Goal: Task Accomplishment & Management: Use online tool/utility

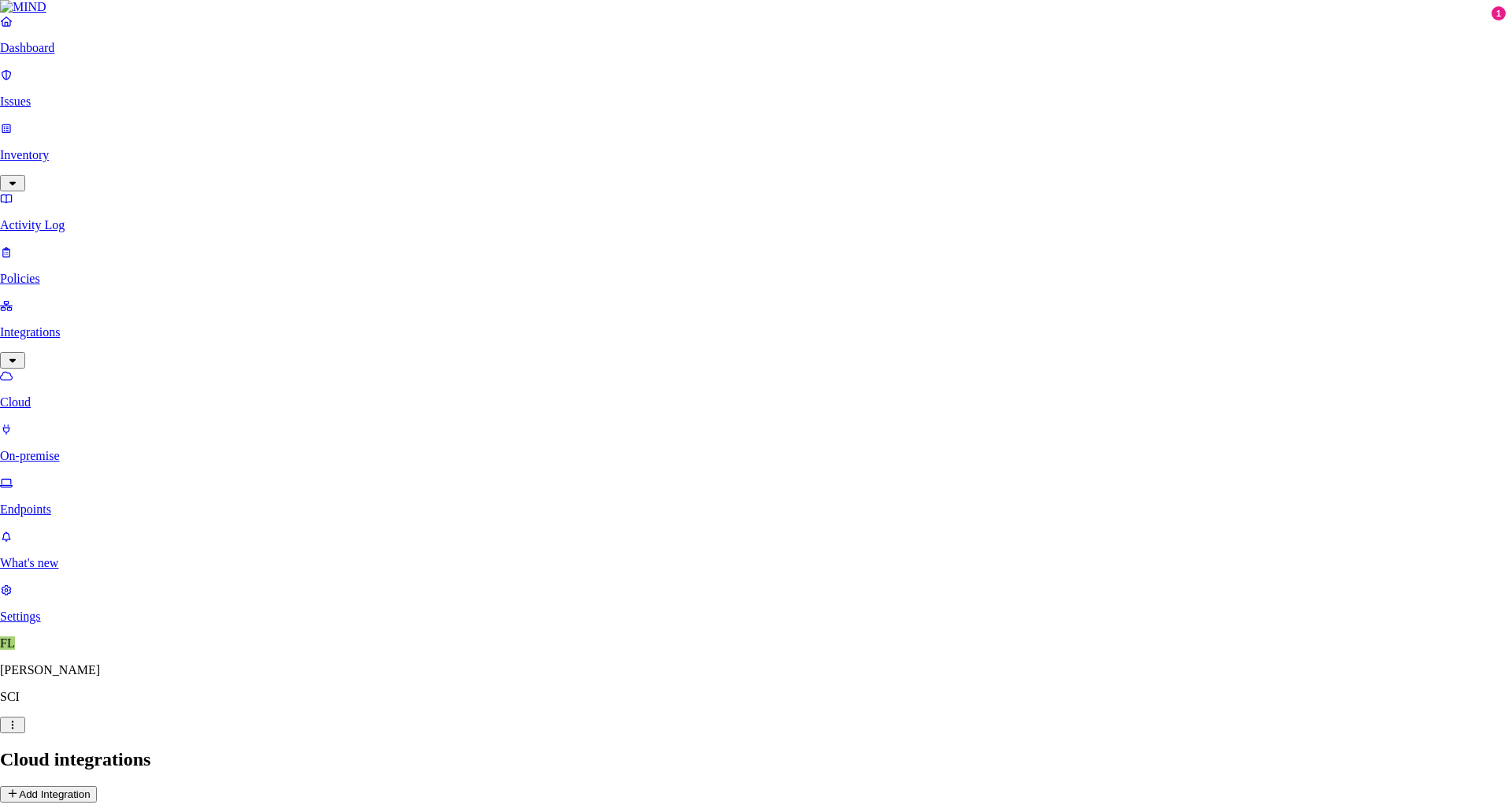
select select "tpt_01K6JZK5K78MJ8CJH6QA3YFRVW"
type input "Temp Share"
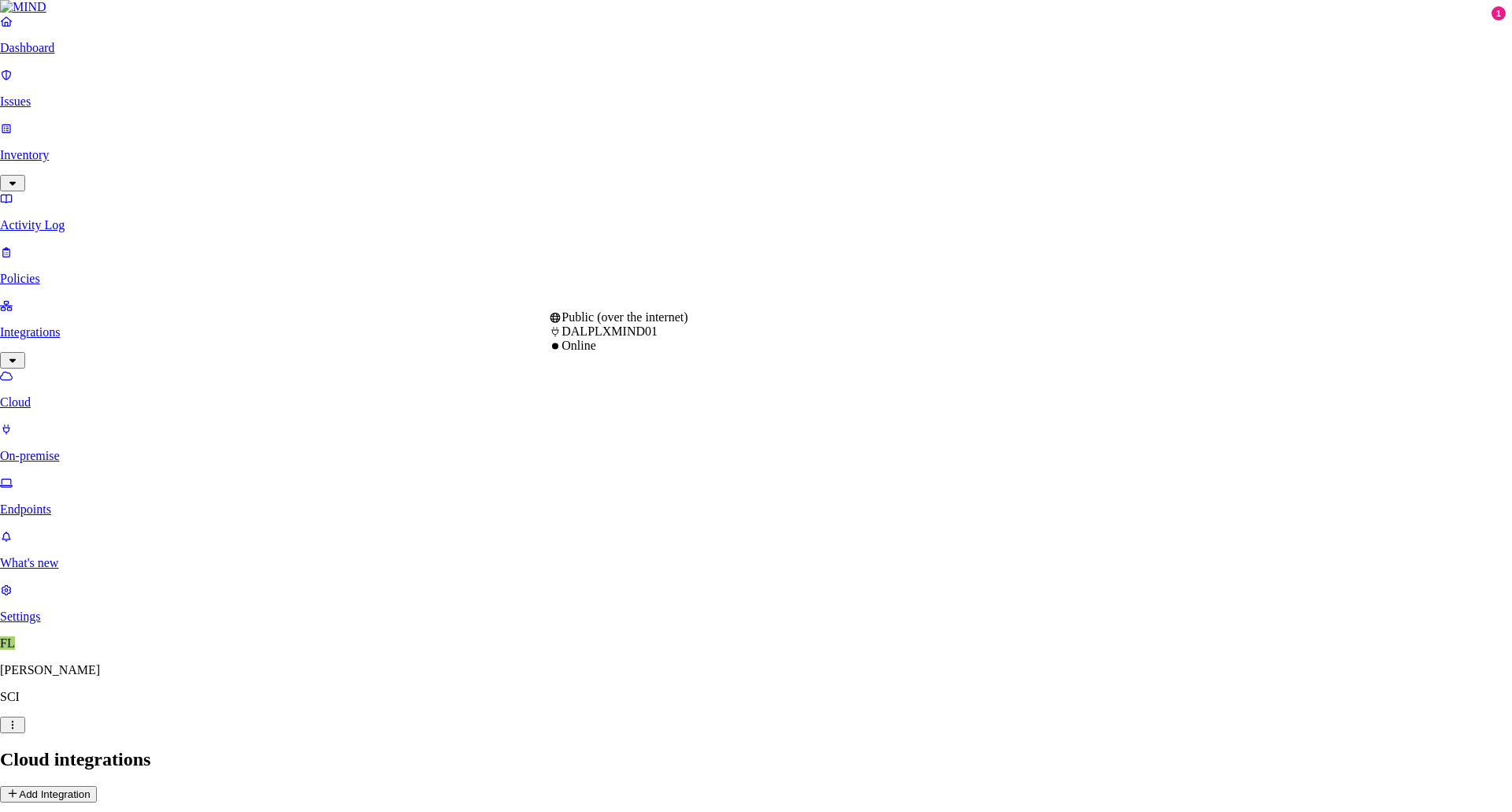
select select "tpt_01K6JZK5K78MJ8CJH6QA3YFRVW"
type input "dalnxfile01.corp.local"
type input "temp"
type input "corp\svctes_ap_mind"
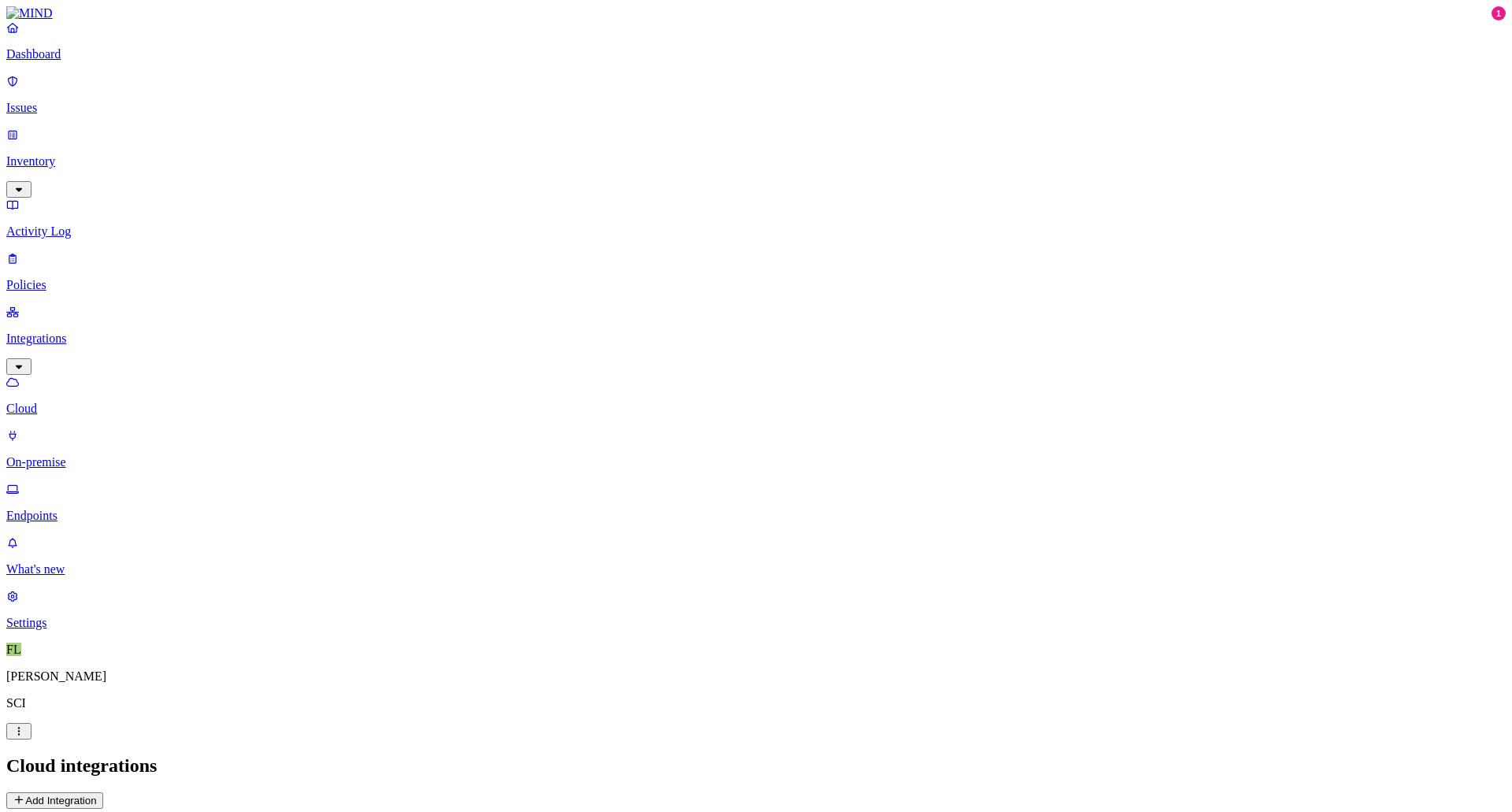
click at [43, 224] on p "Activity Log" at bounding box center [756, 231] width 1500 height 15
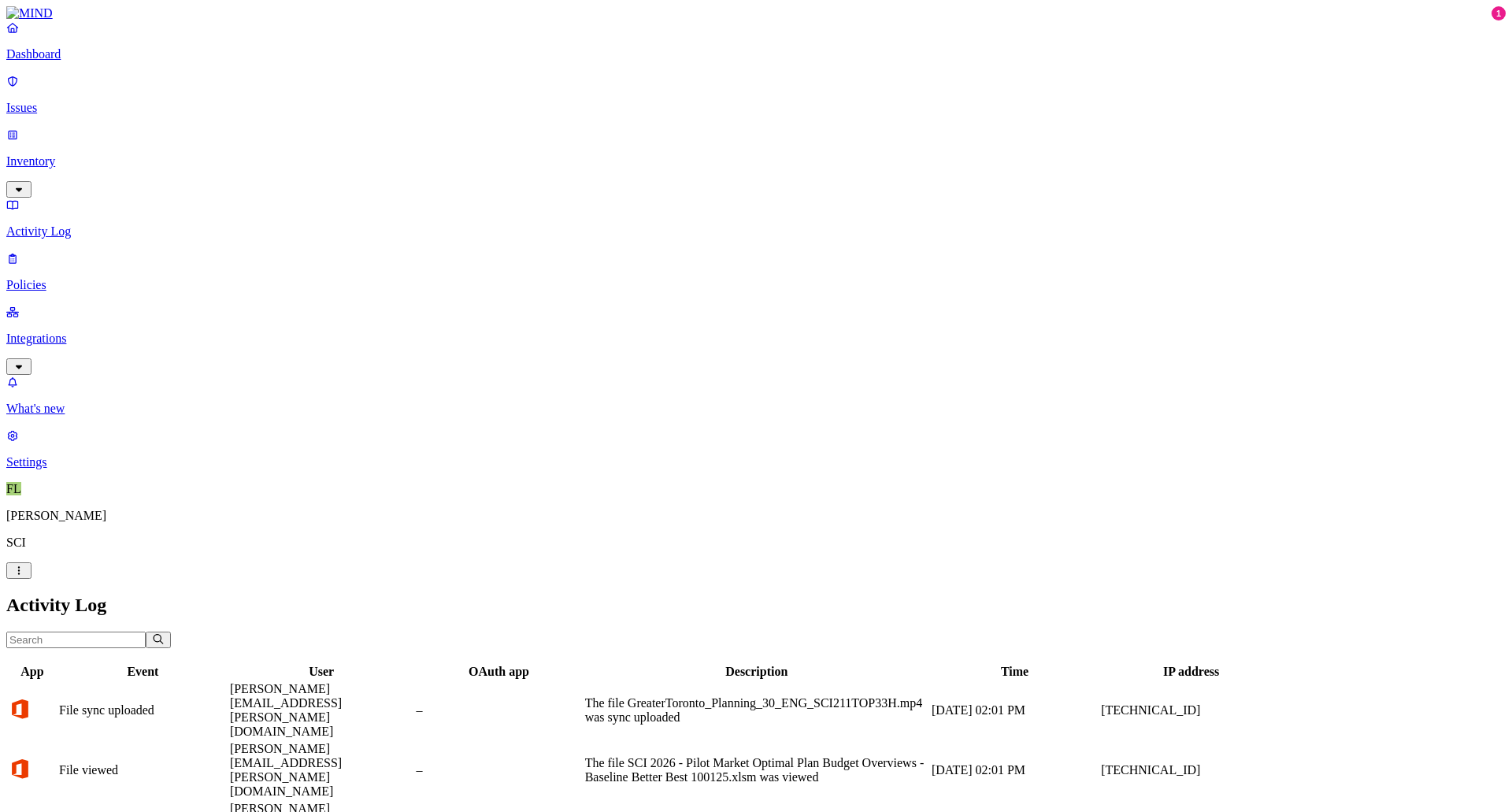
click at [59, 332] on p "Integrations" at bounding box center [756, 339] width 1500 height 15
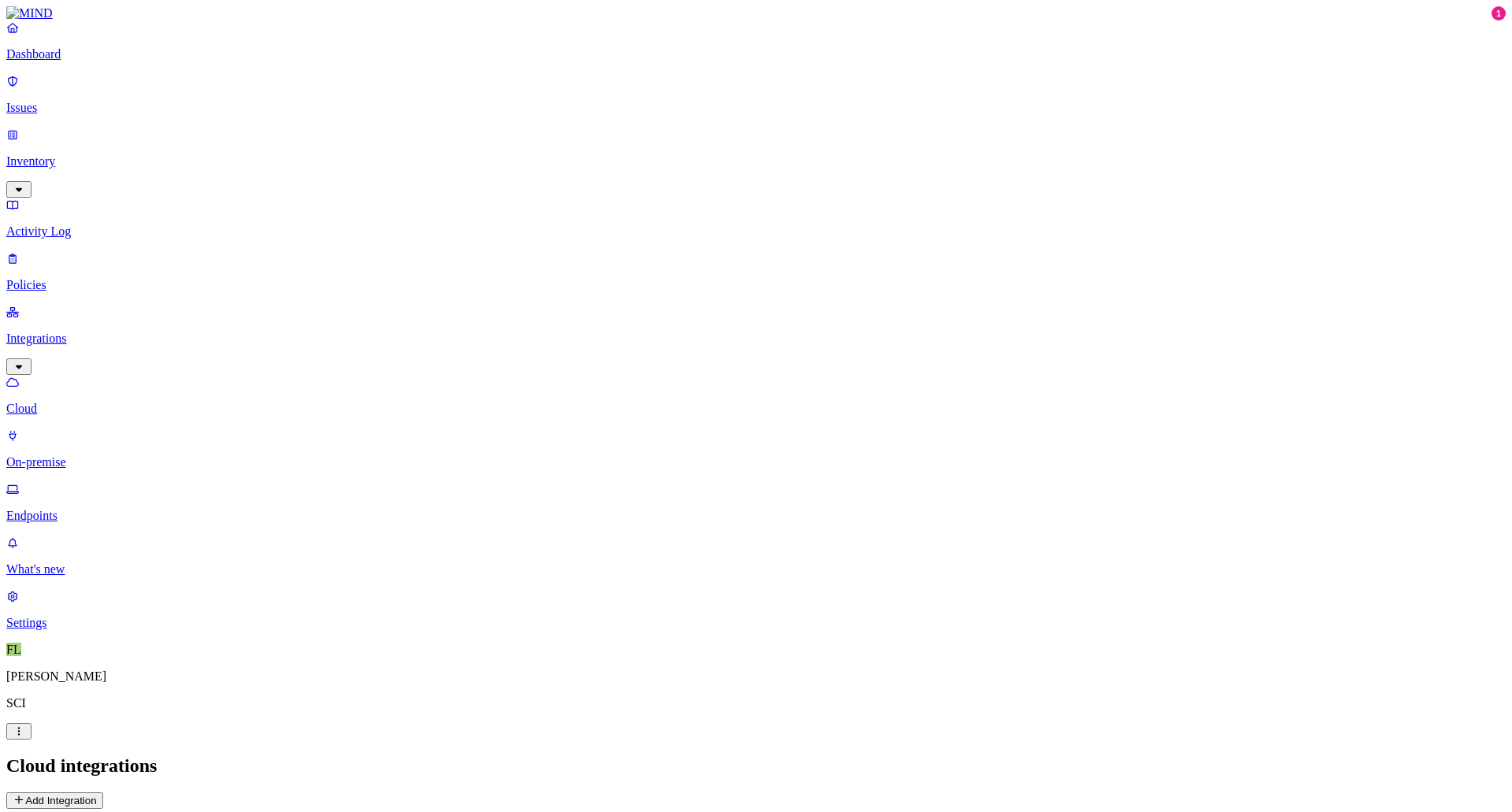
click at [25, 184] on icon "button" at bounding box center [19, 189] width 13 height 10
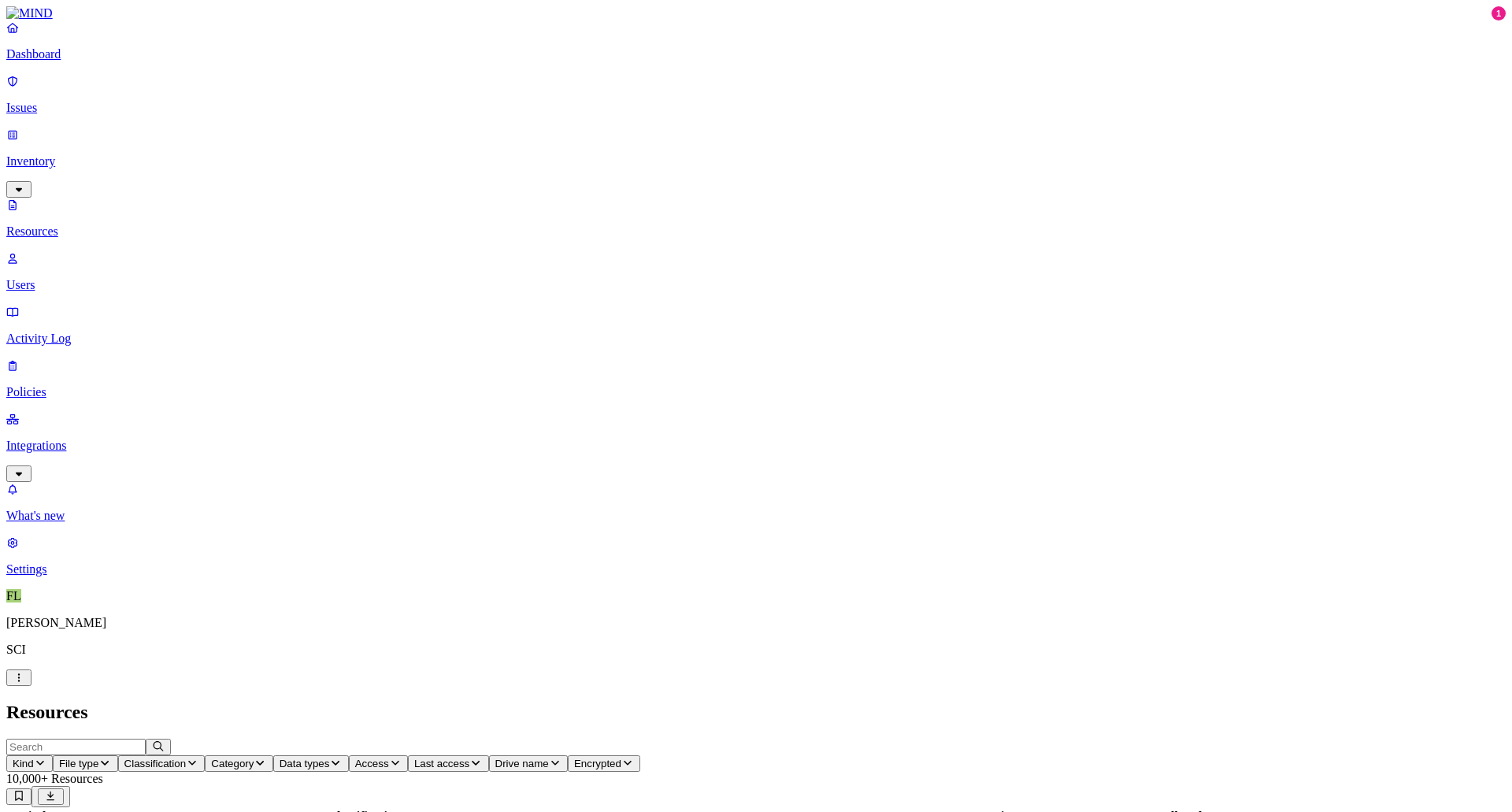
click at [70, 439] on p "Integrations" at bounding box center [756, 446] width 1500 height 15
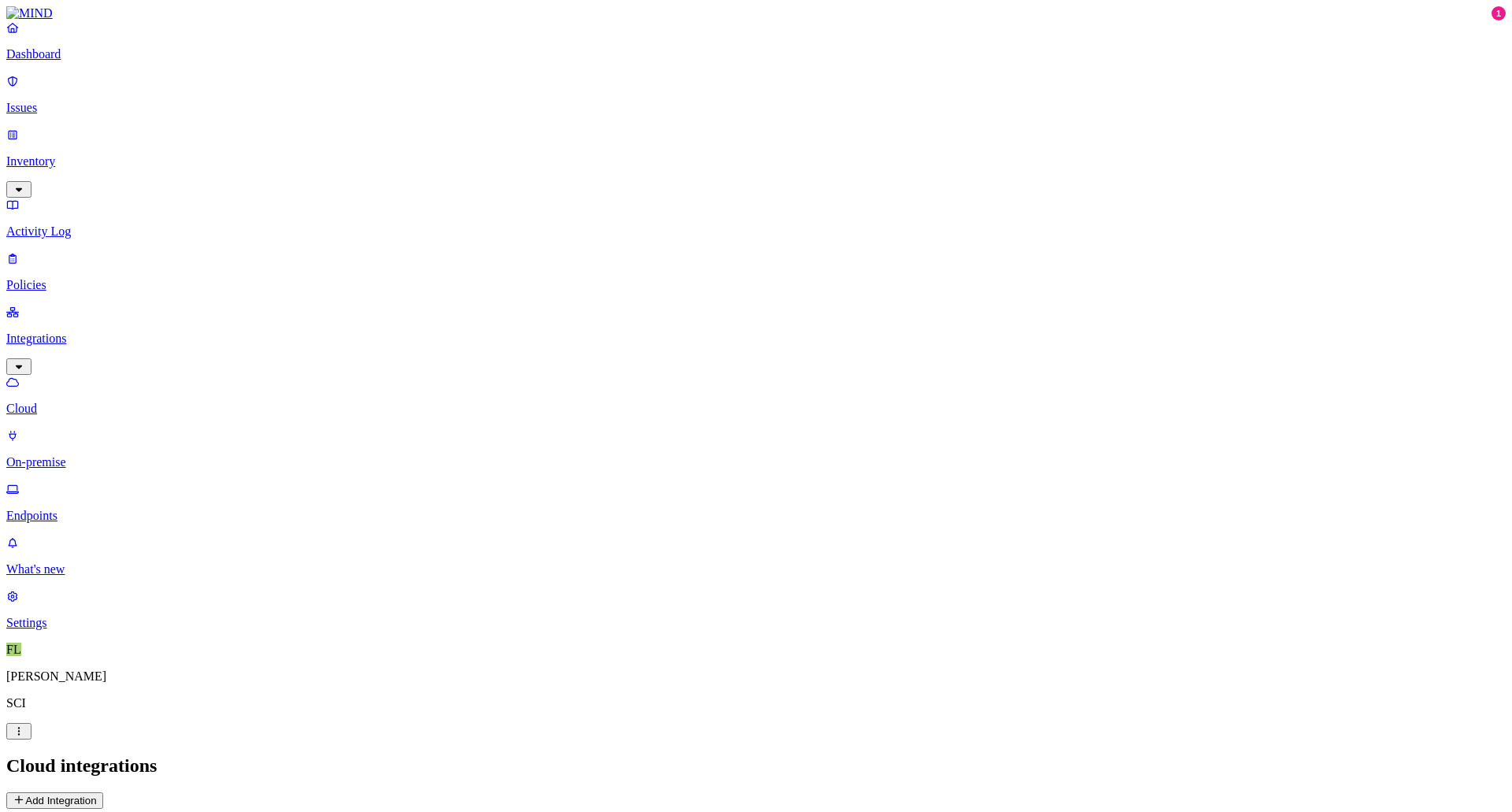
click at [29, 127] on link "Inventory" at bounding box center [756, 161] width 1500 height 68
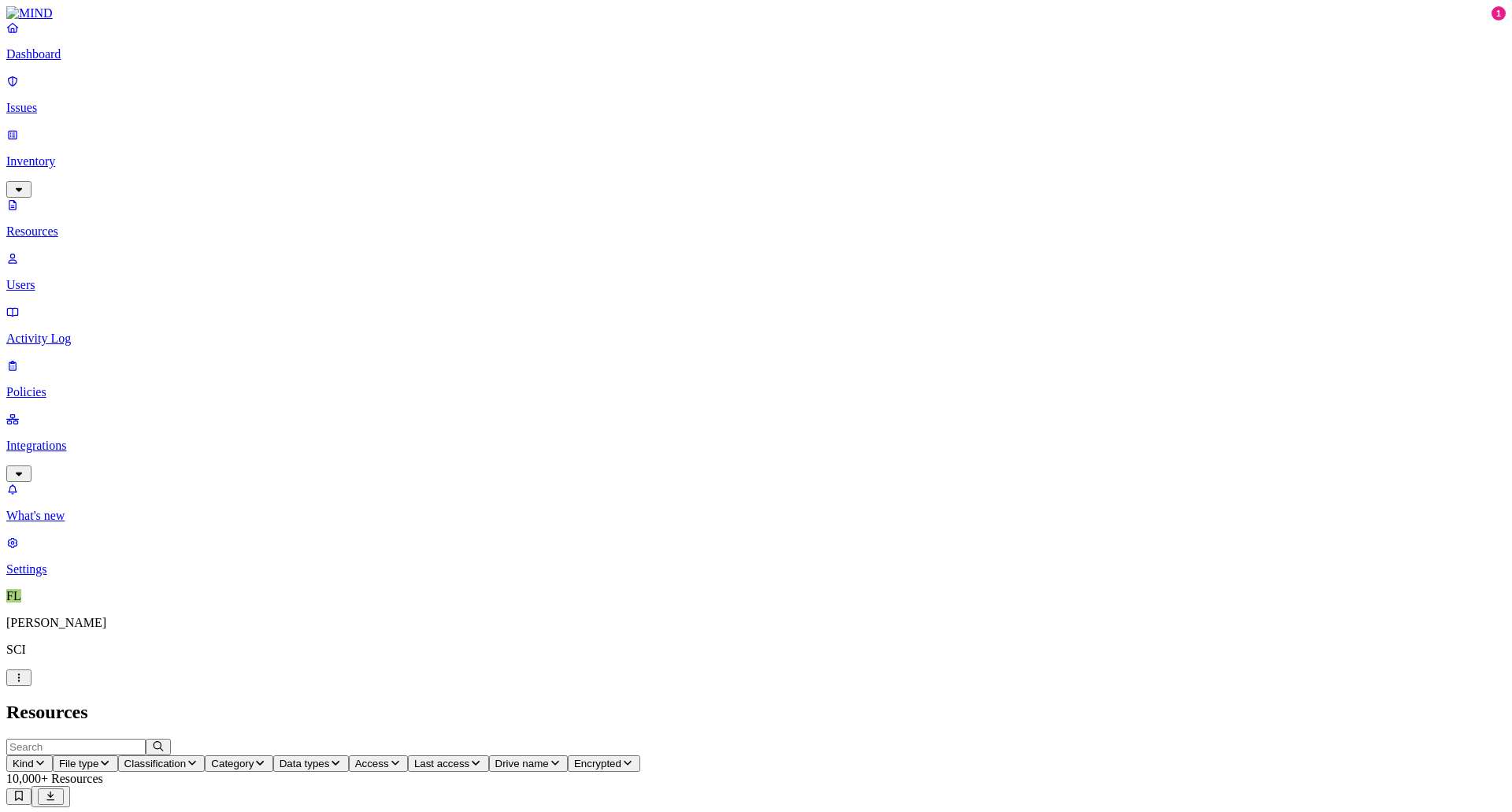
click at [33, 104] on link "Issues" at bounding box center [756, 95] width 1500 height 41
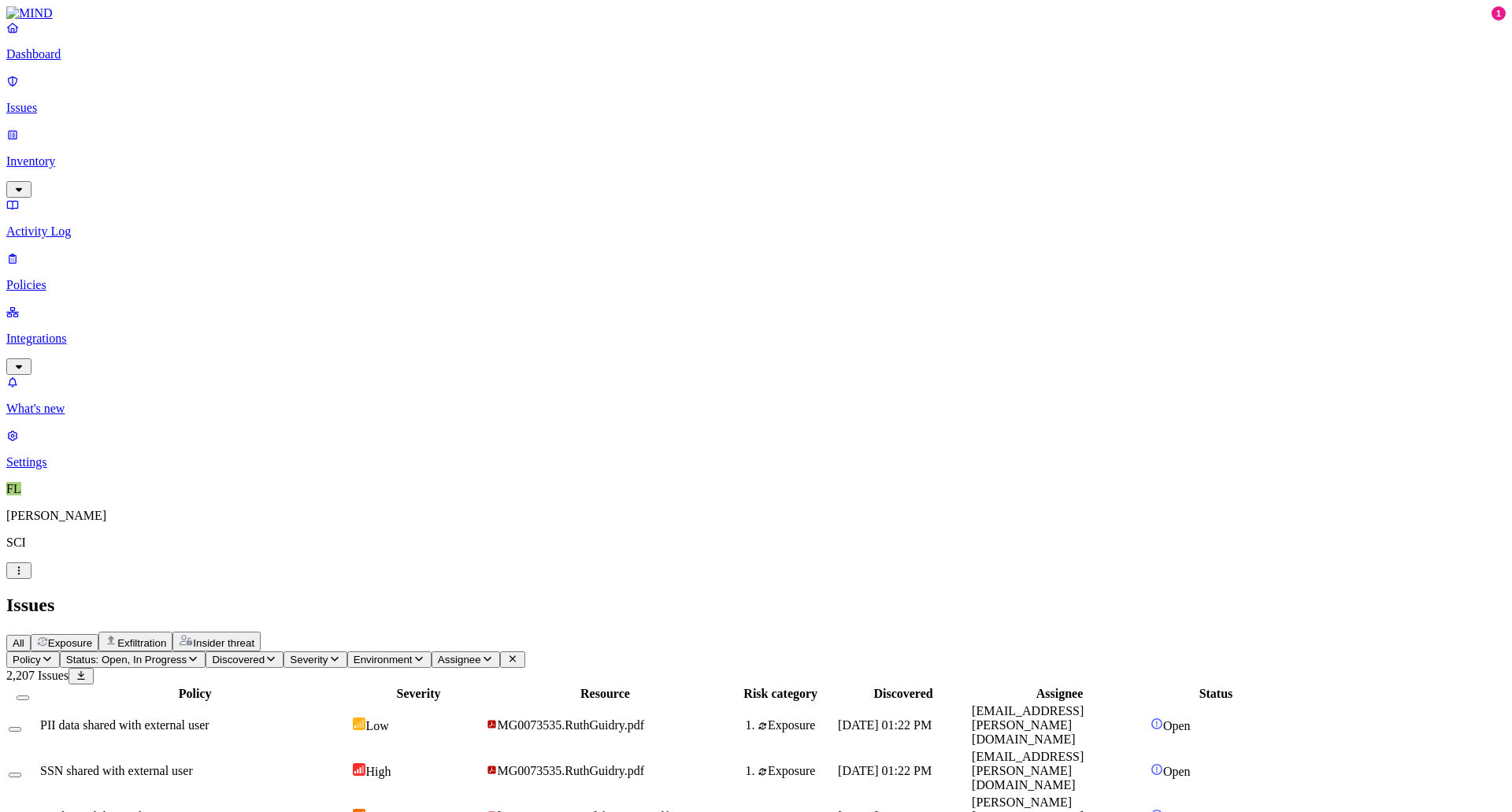
click at [61, 154] on p "Inventory" at bounding box center [756, 161] width 1500 height 15
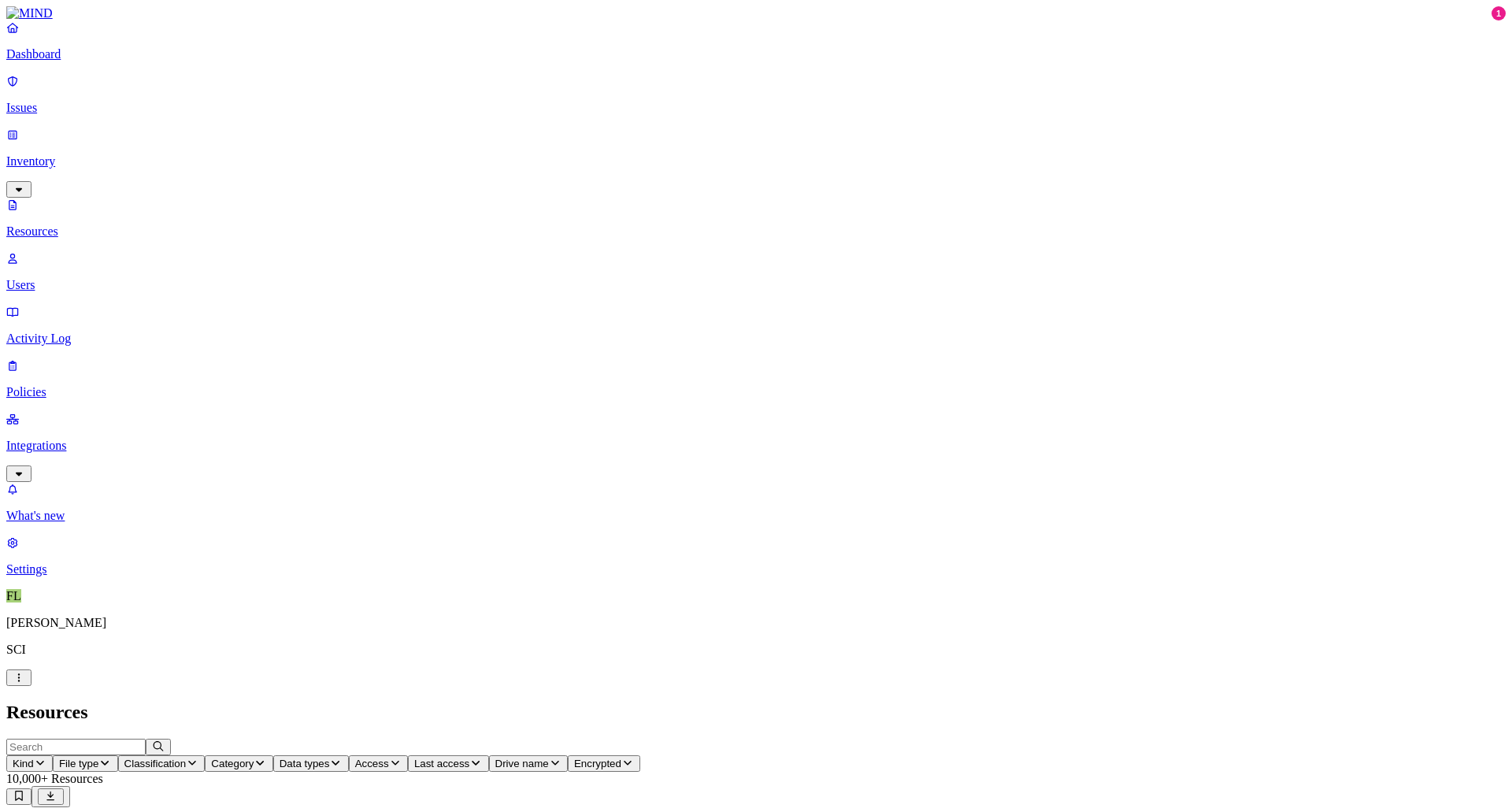
scroll to position [286, 0]
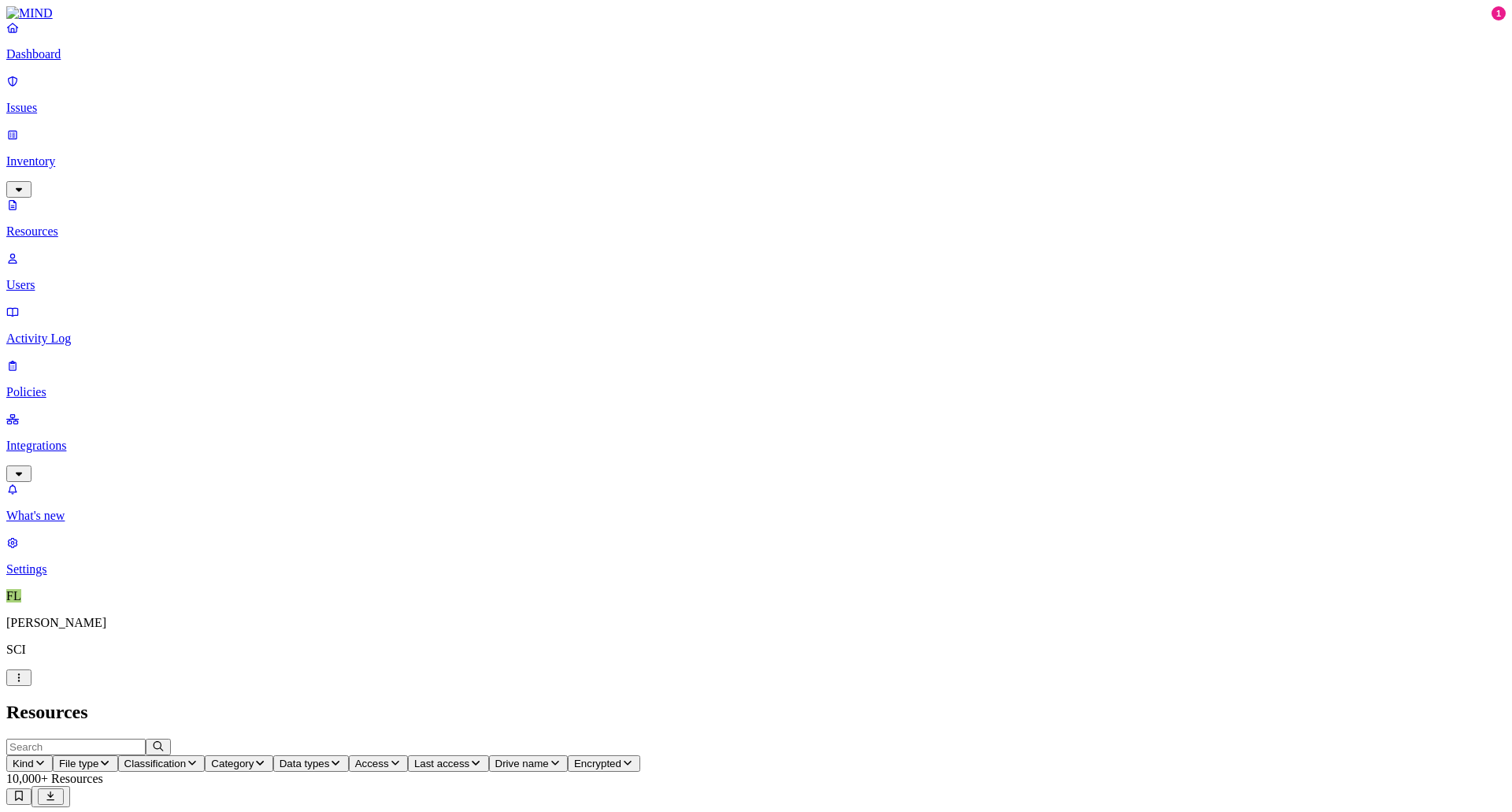
click at [58, 62] on p "Dashboard" at bounding box center [756, 54] width 1500 height 15
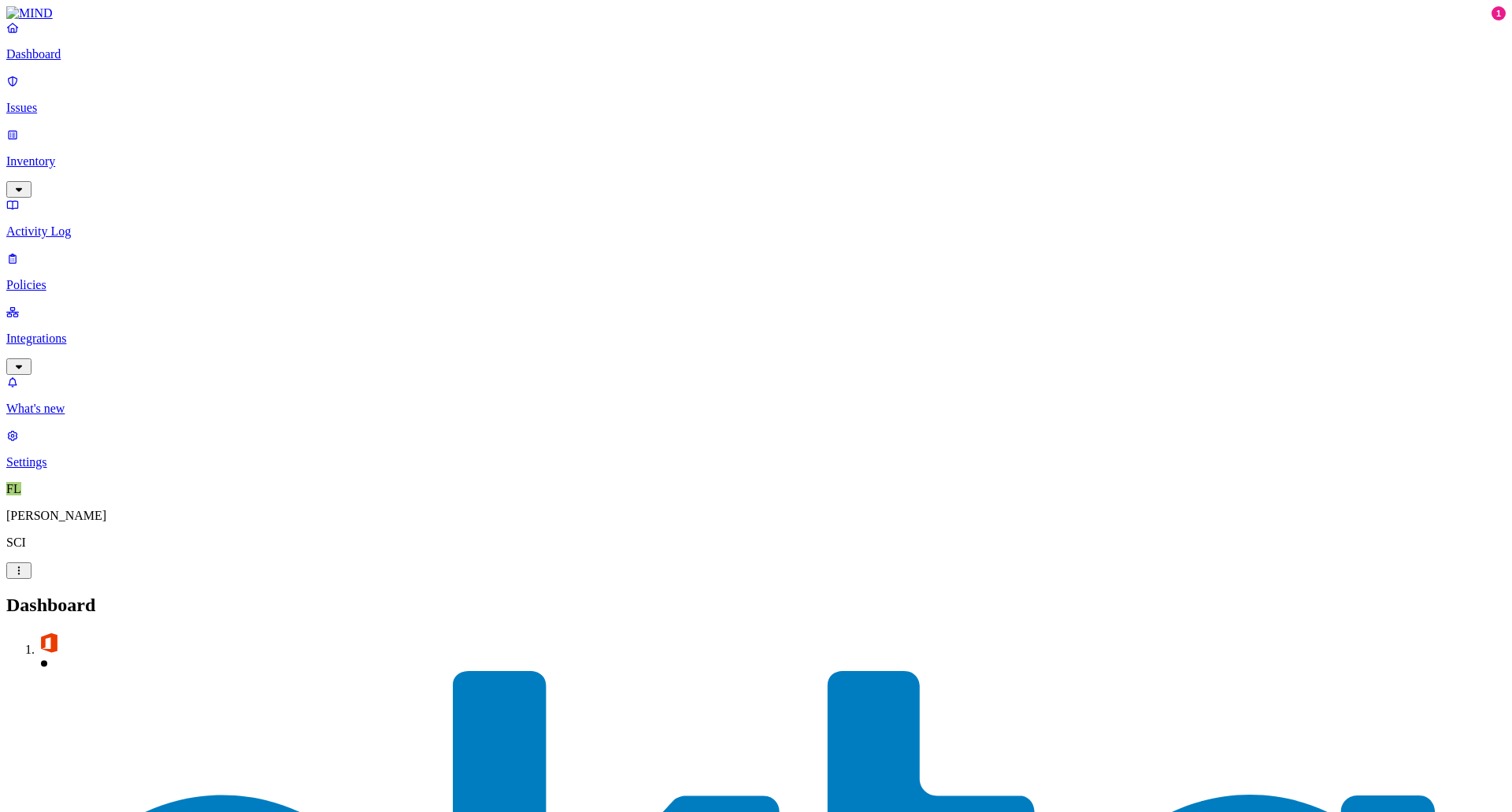
click at [1058, 595] on h2 "Dashboard" at bounding box center [756, 605] width 1500 height 21
click at [55, 103] on p "Issues" at bounding box center [756, 108] width 1500 height 15
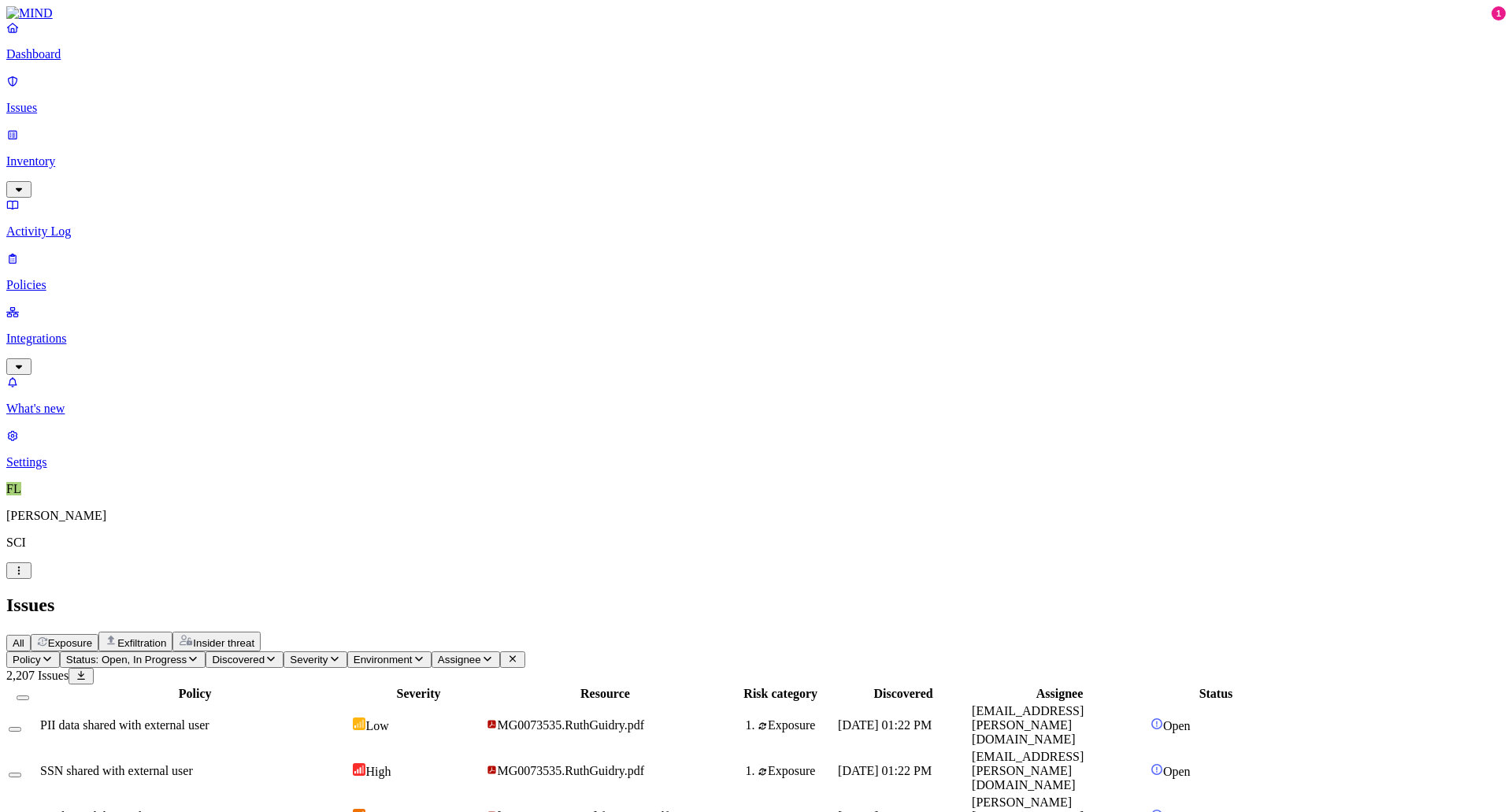
click at [45, 278] on p "Policies" at bounding box center [756, 285] width 1500 height 15
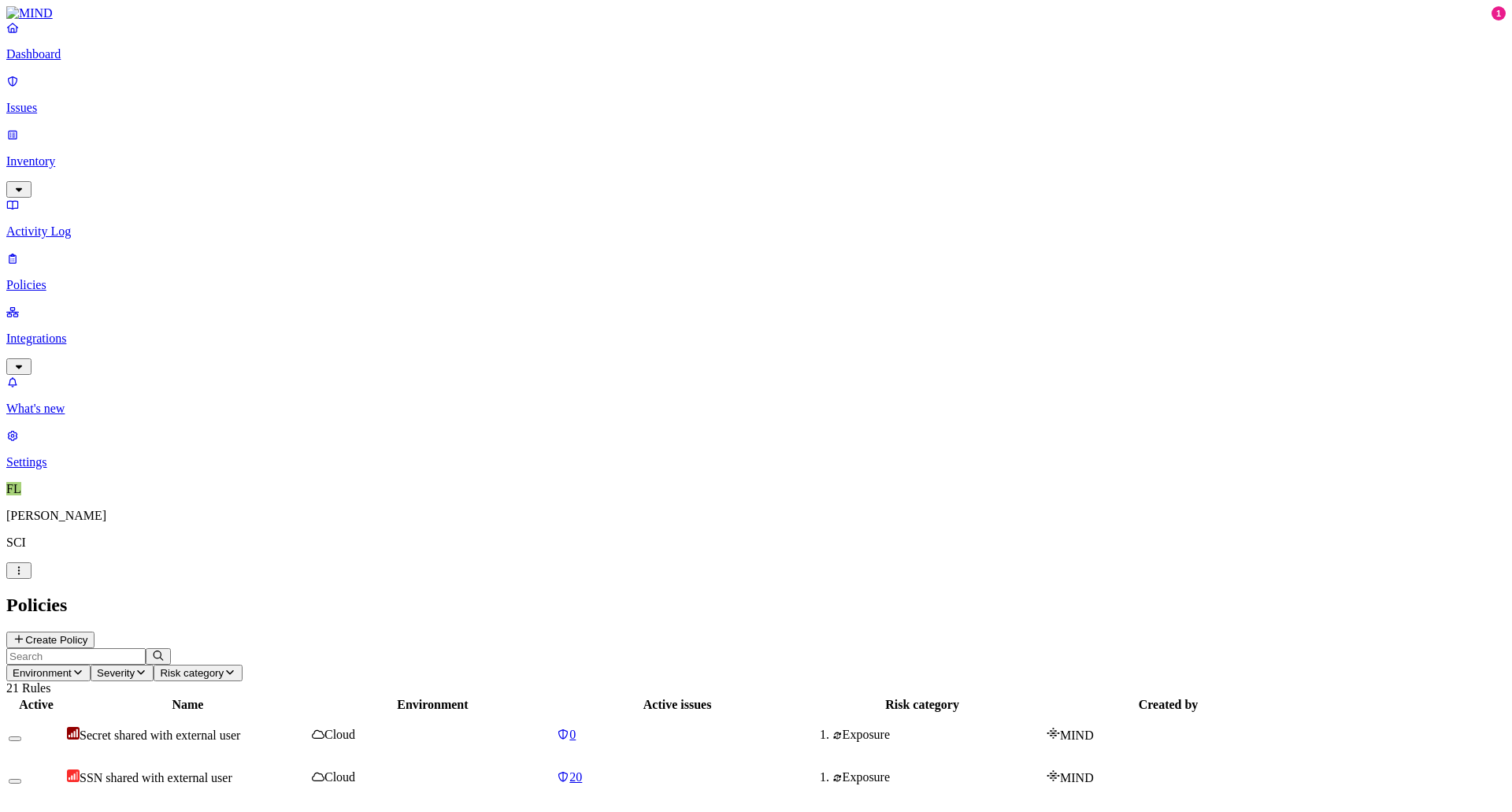
click at [61, 154] on p "Inventory" at bounding box center [756, 161] width 1500 height 15
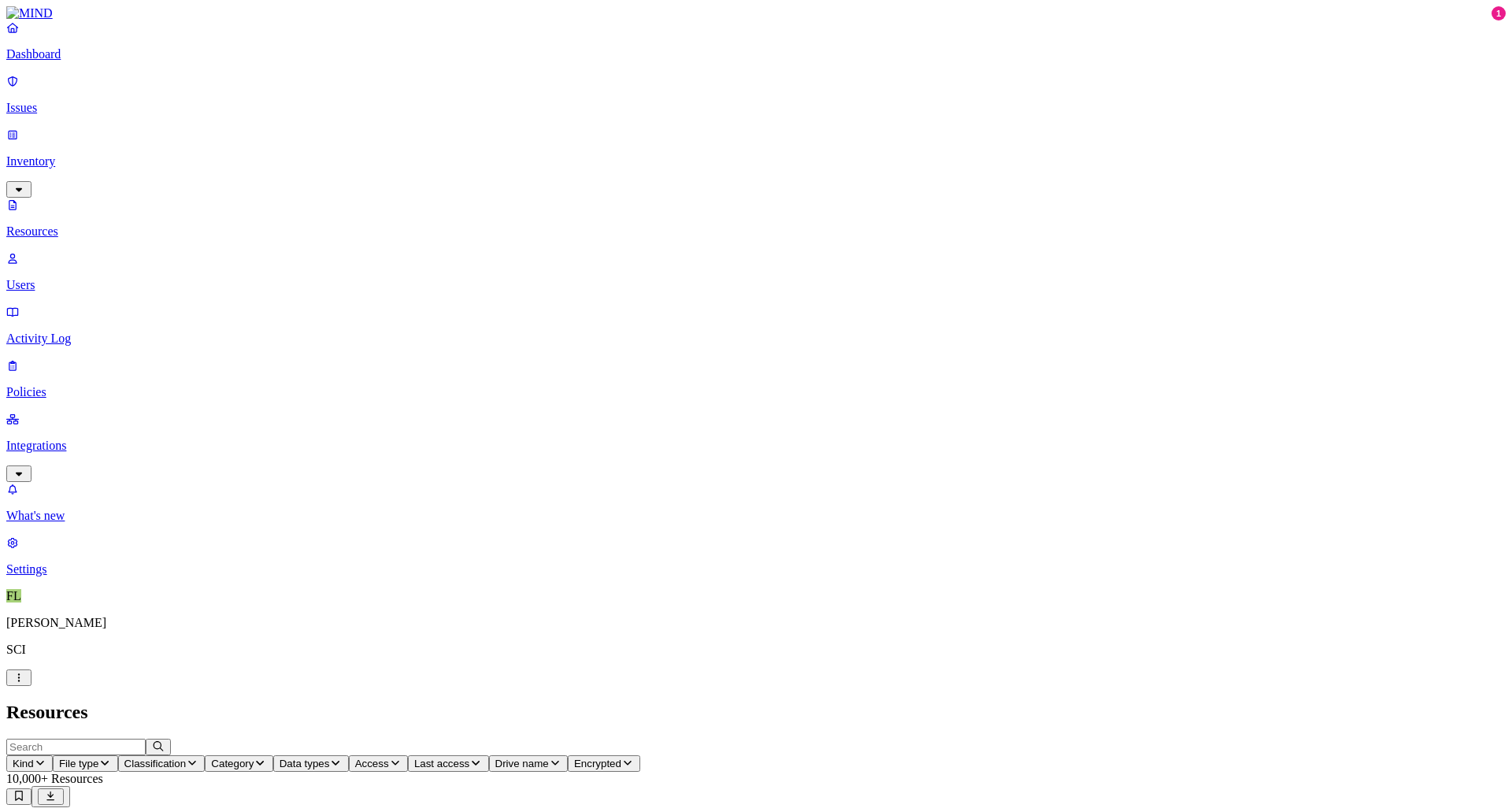
click at [69, 278] on p "Users" at bounding box center [756, 285] width 1500 height 15
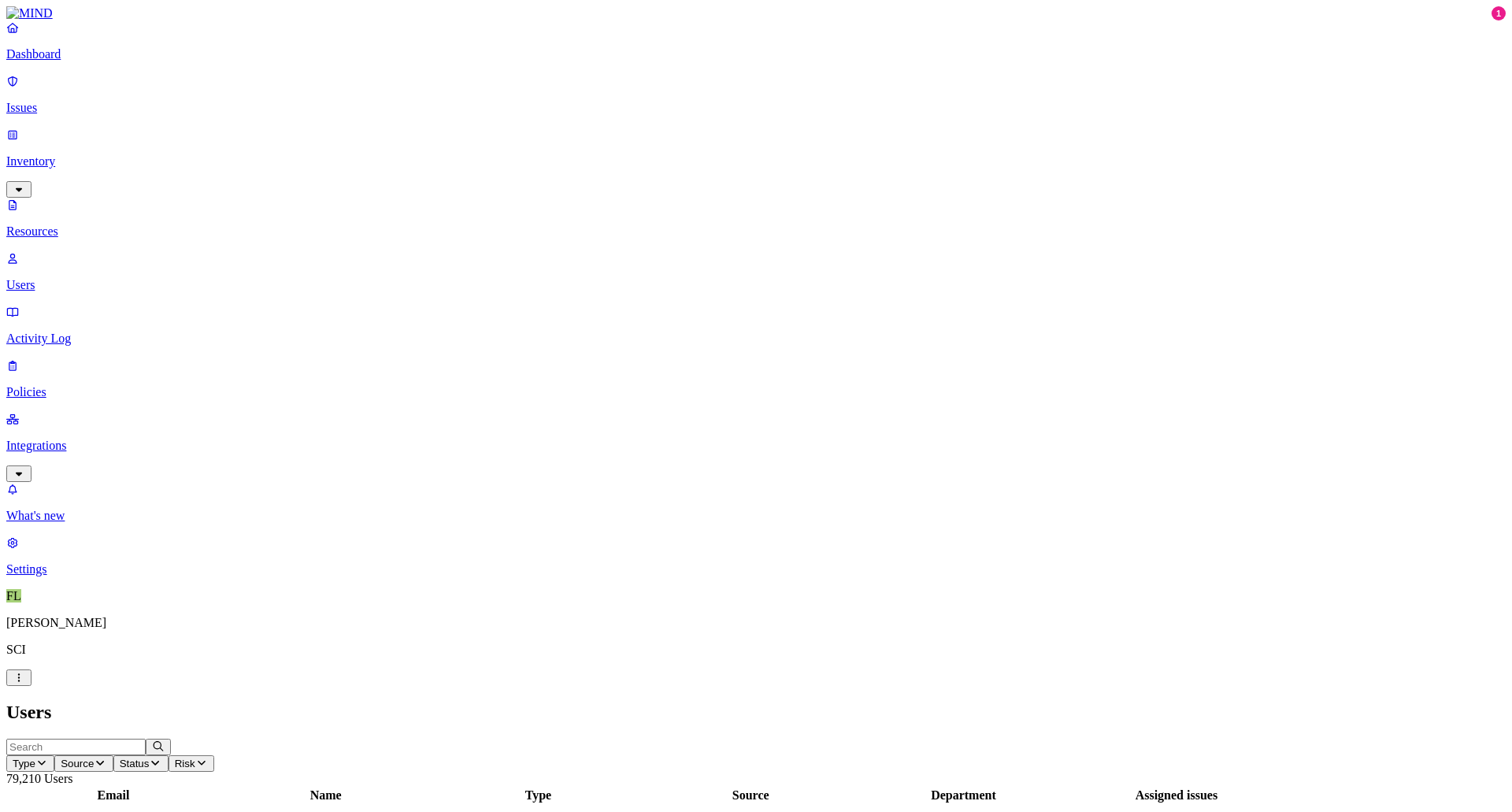
click at [69, 332] on p "Activity Log" at bounding box center [756, 339] width 1500 height 15
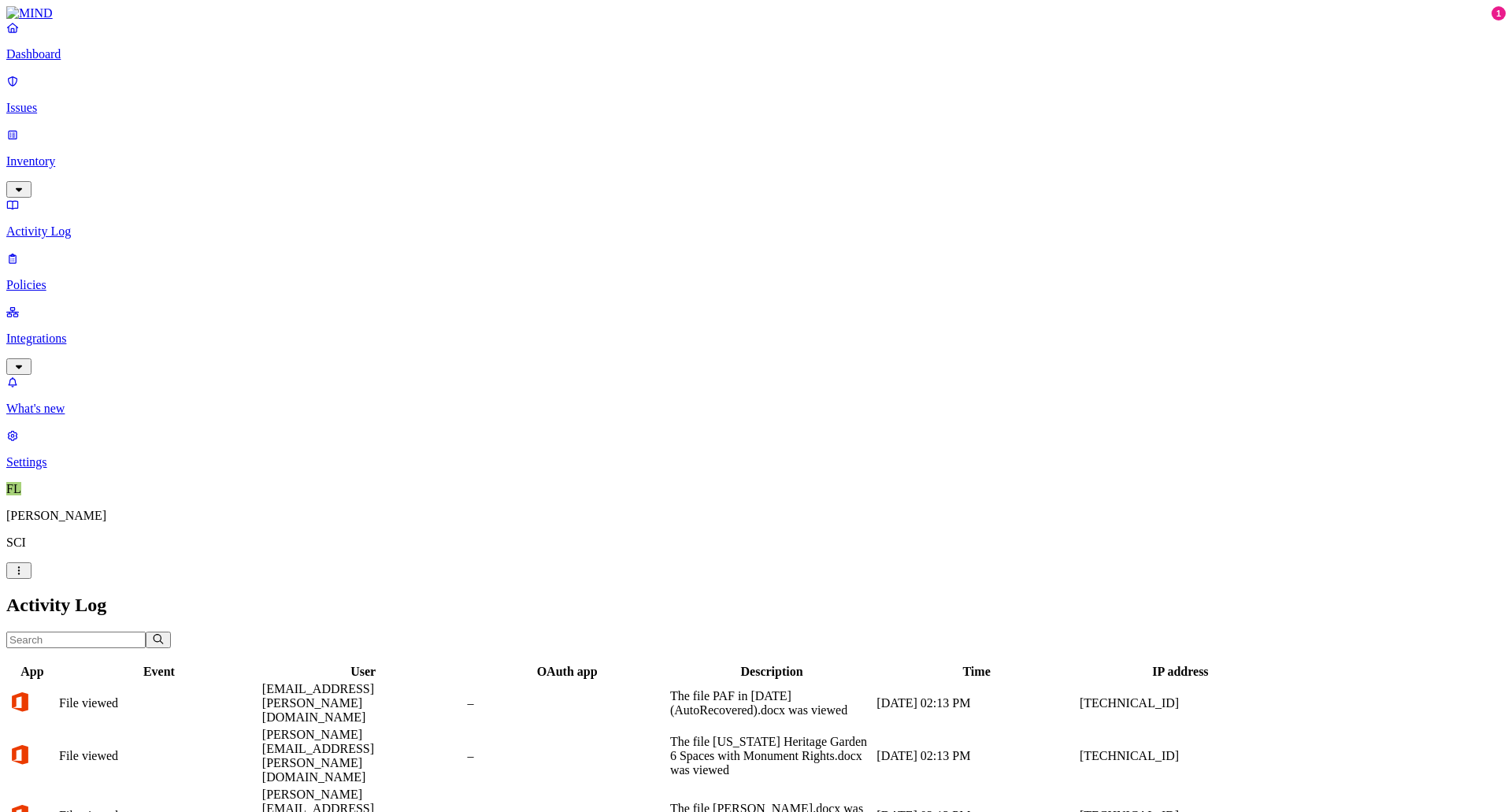
click at [61, 278] on p "Policies" at bounding box center [756, 285] width 1500 height 15
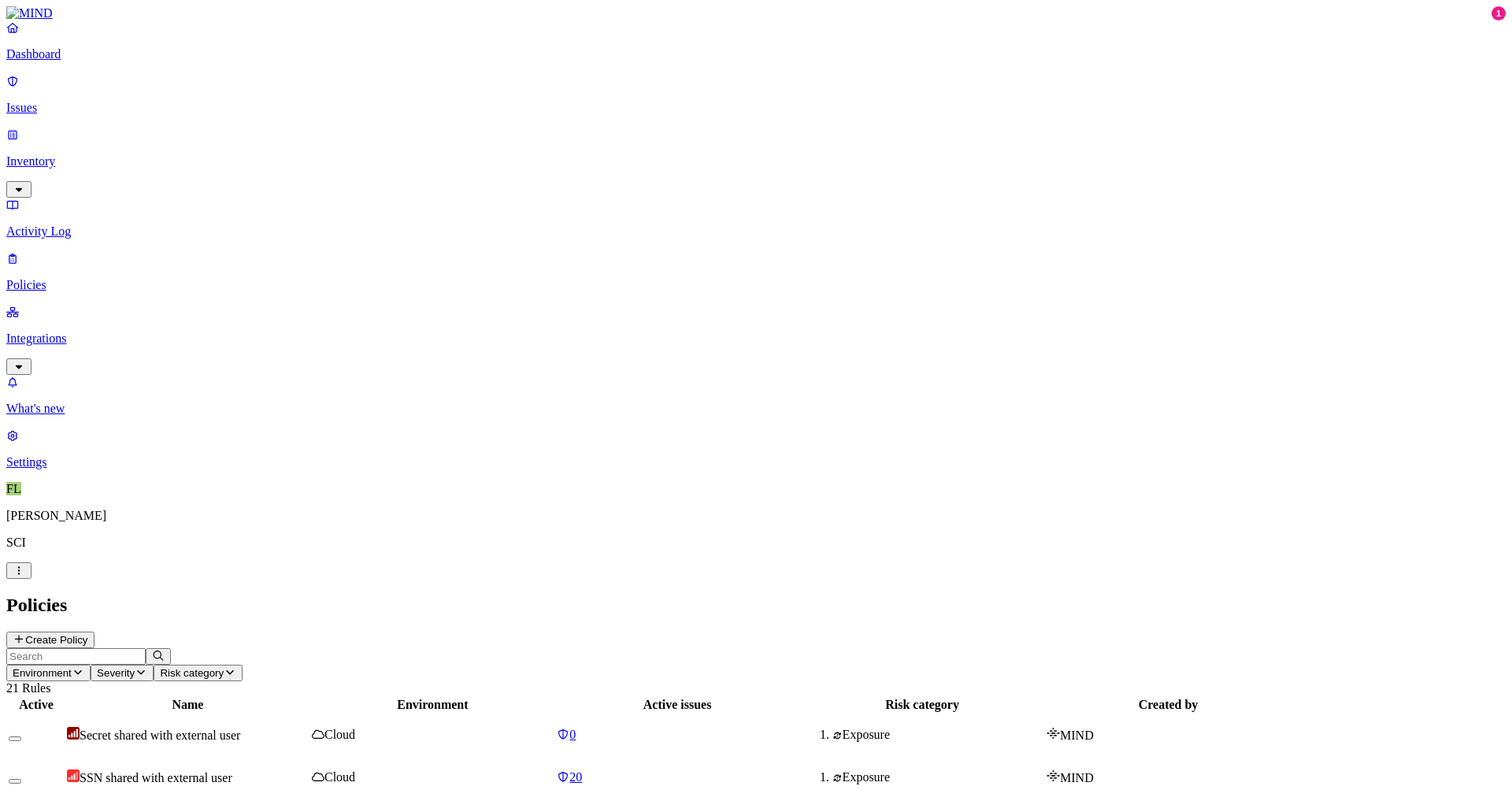
click at [62, 104] on p "Issues" at bounding box center [756, 108] width 1500 height 15
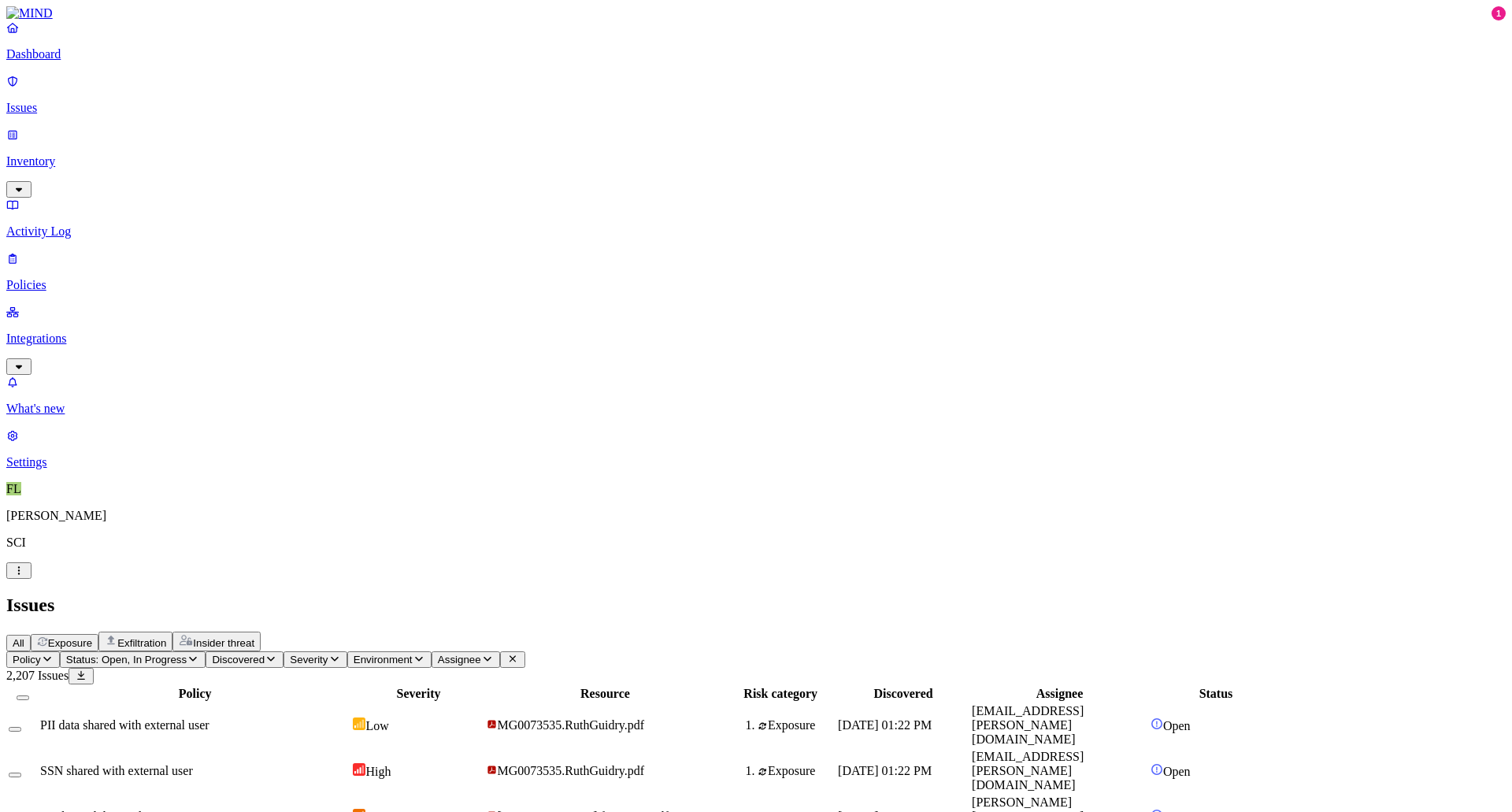
click at [64, 154] on p "Inventory" at bounding box center [756, 161] width 1500 height 15
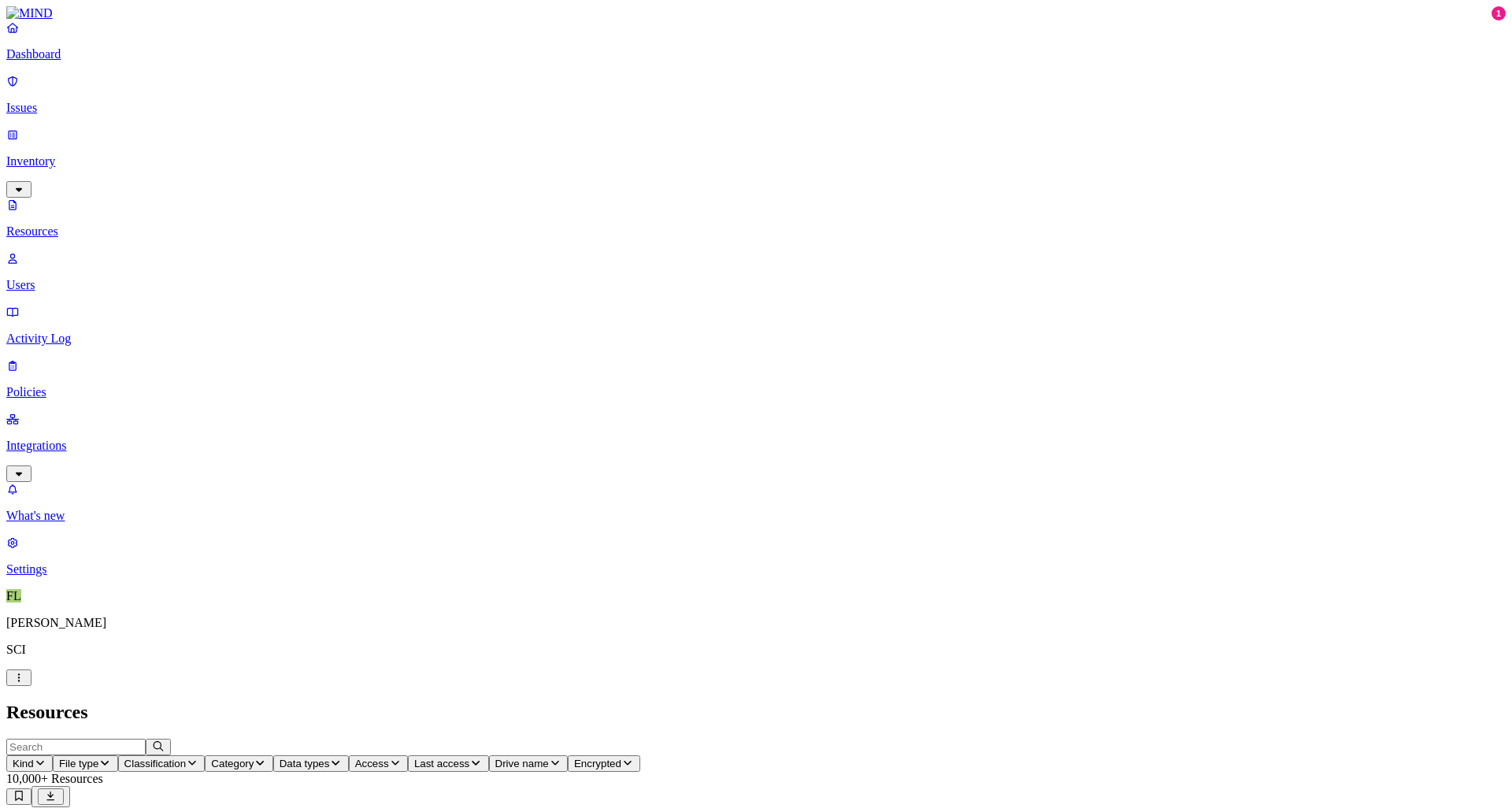
click at [145, 738] on input "text" at bounding box center [75, 746] width 139 height 16
click at [34, 758] on span "Kind" at bounding box center [23, 764] width 21 height 12
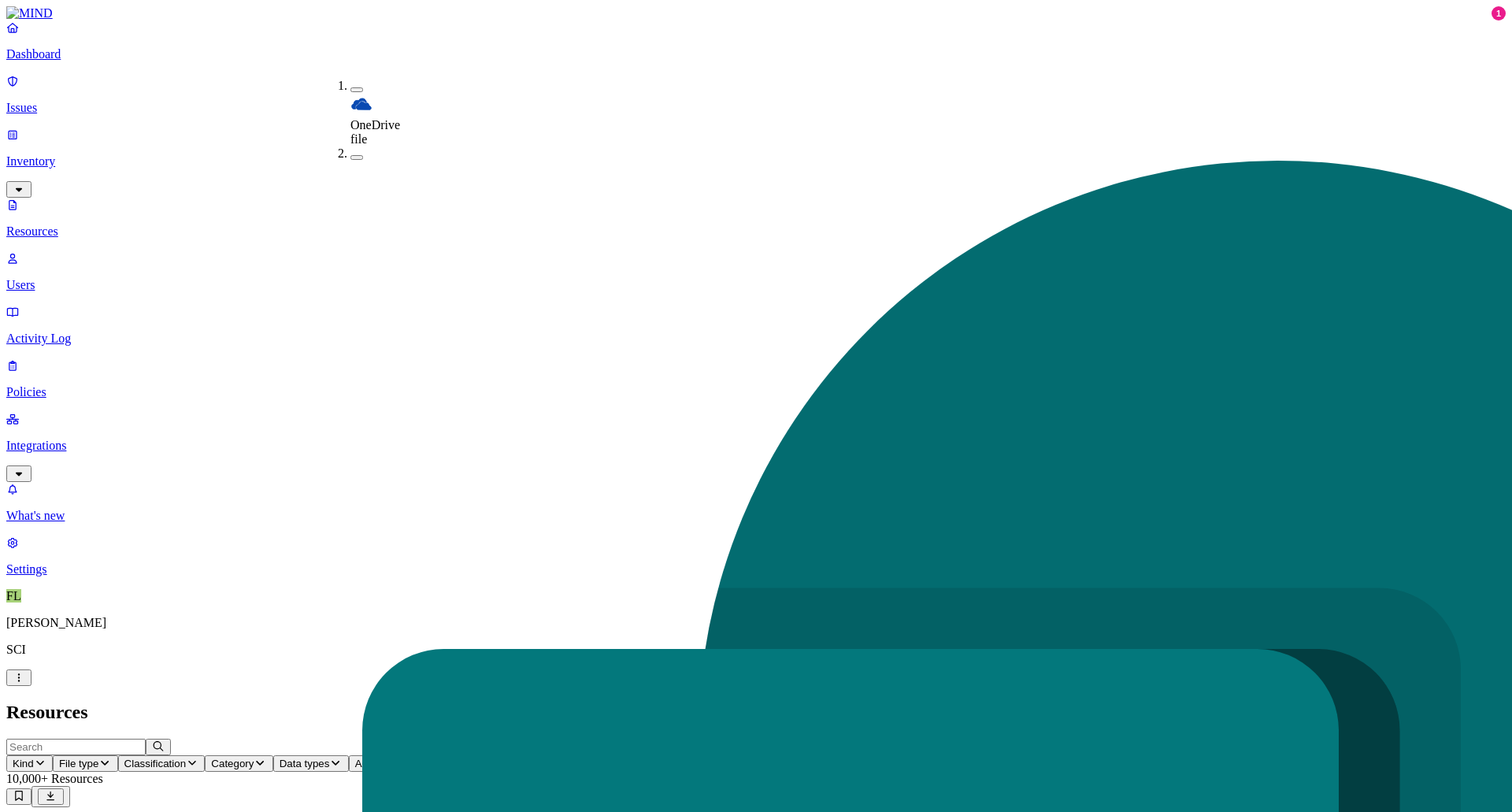
click at [398, 702] on h2 "Resources" at bounding box center [756, 712] width 1500 height 21
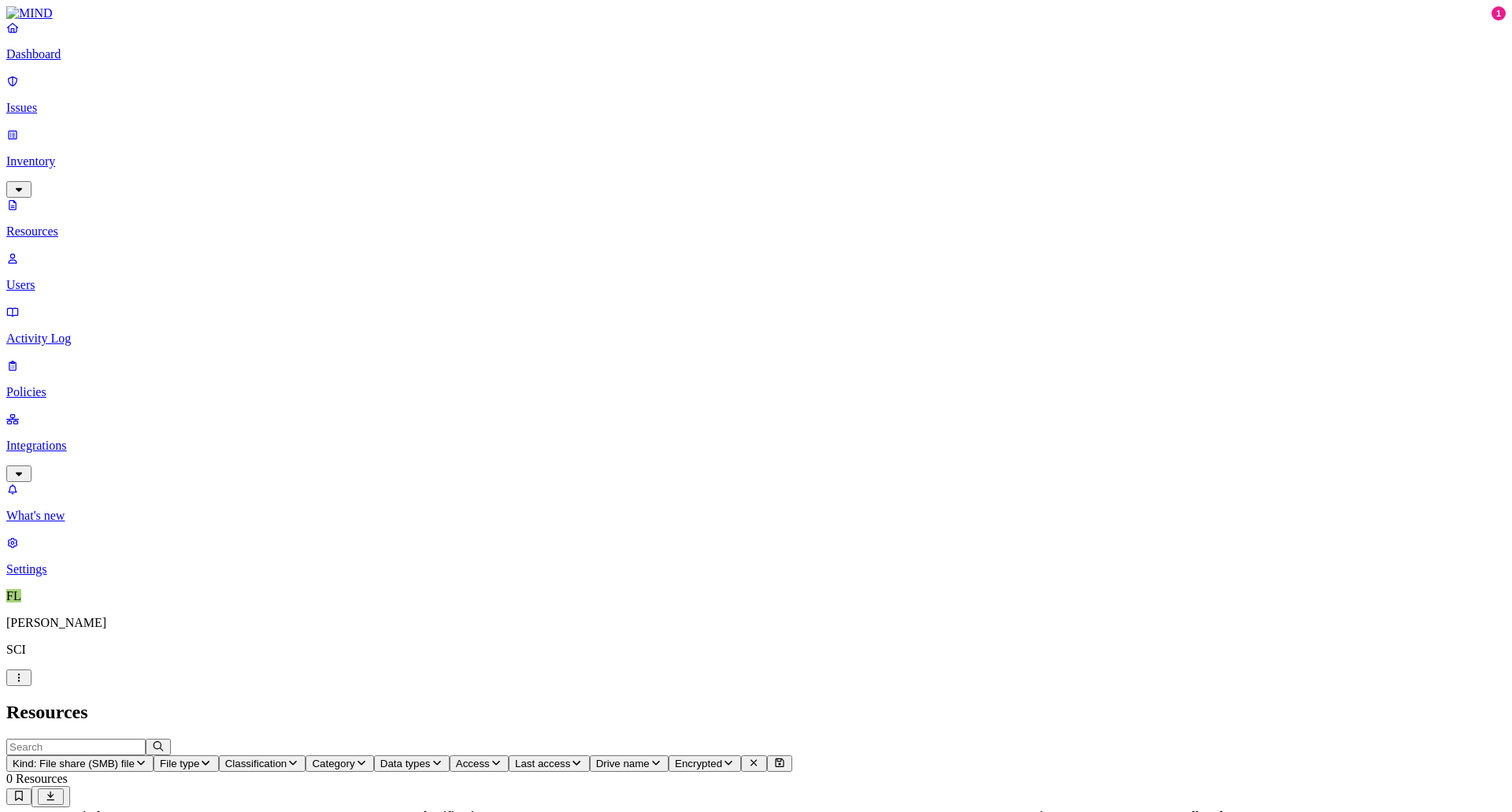
click at [134, 758] on span "Kind: File share (SMB) file" at bounding box center [74, 764] width 122 height 12
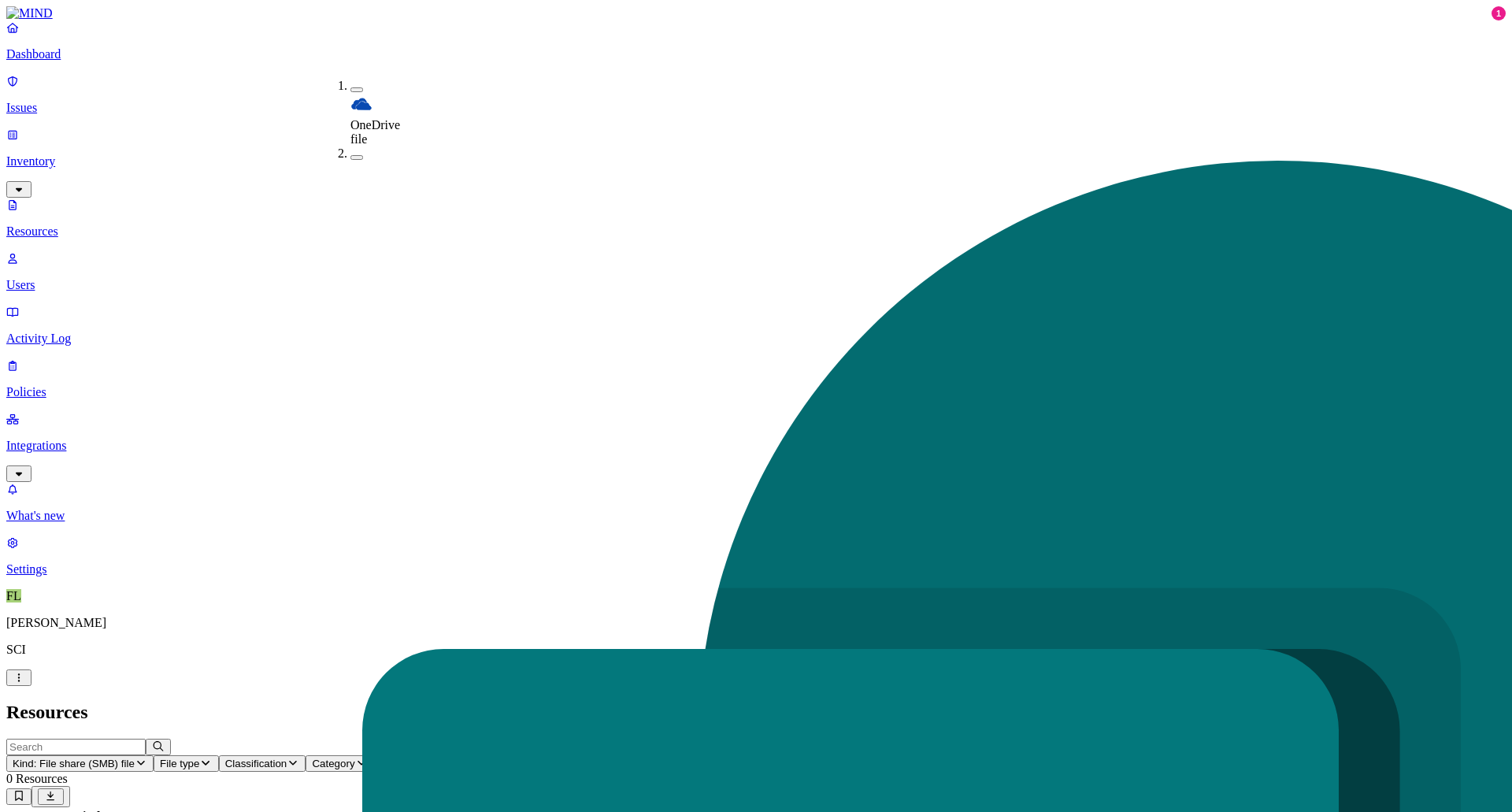
click at [351, 155] on button "button" at bounding box center [357, 157] width 13 height 5
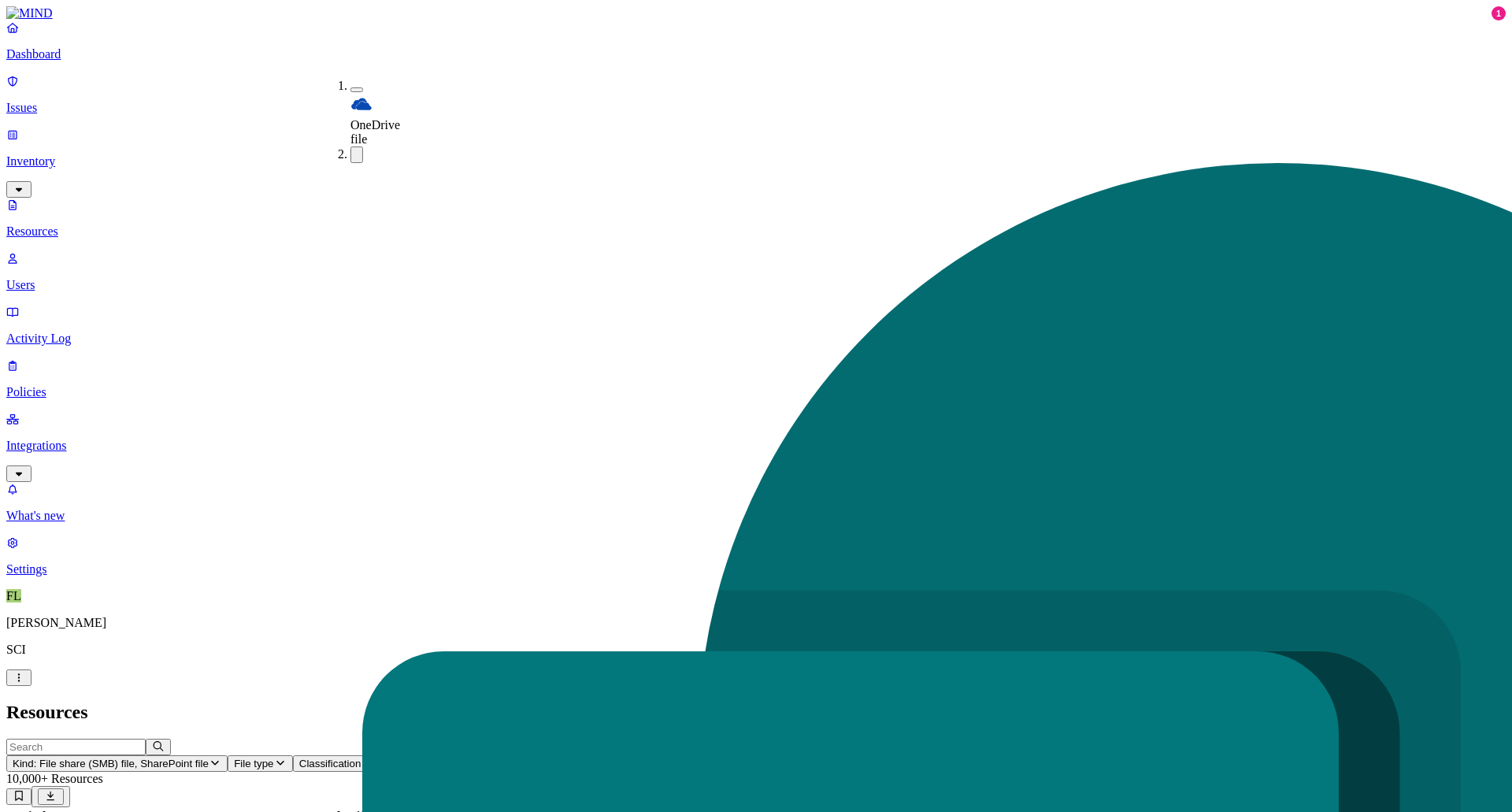
click at [448, 702] on h2 "Resources" at bounding box center [756, 712] width 1500 height 21
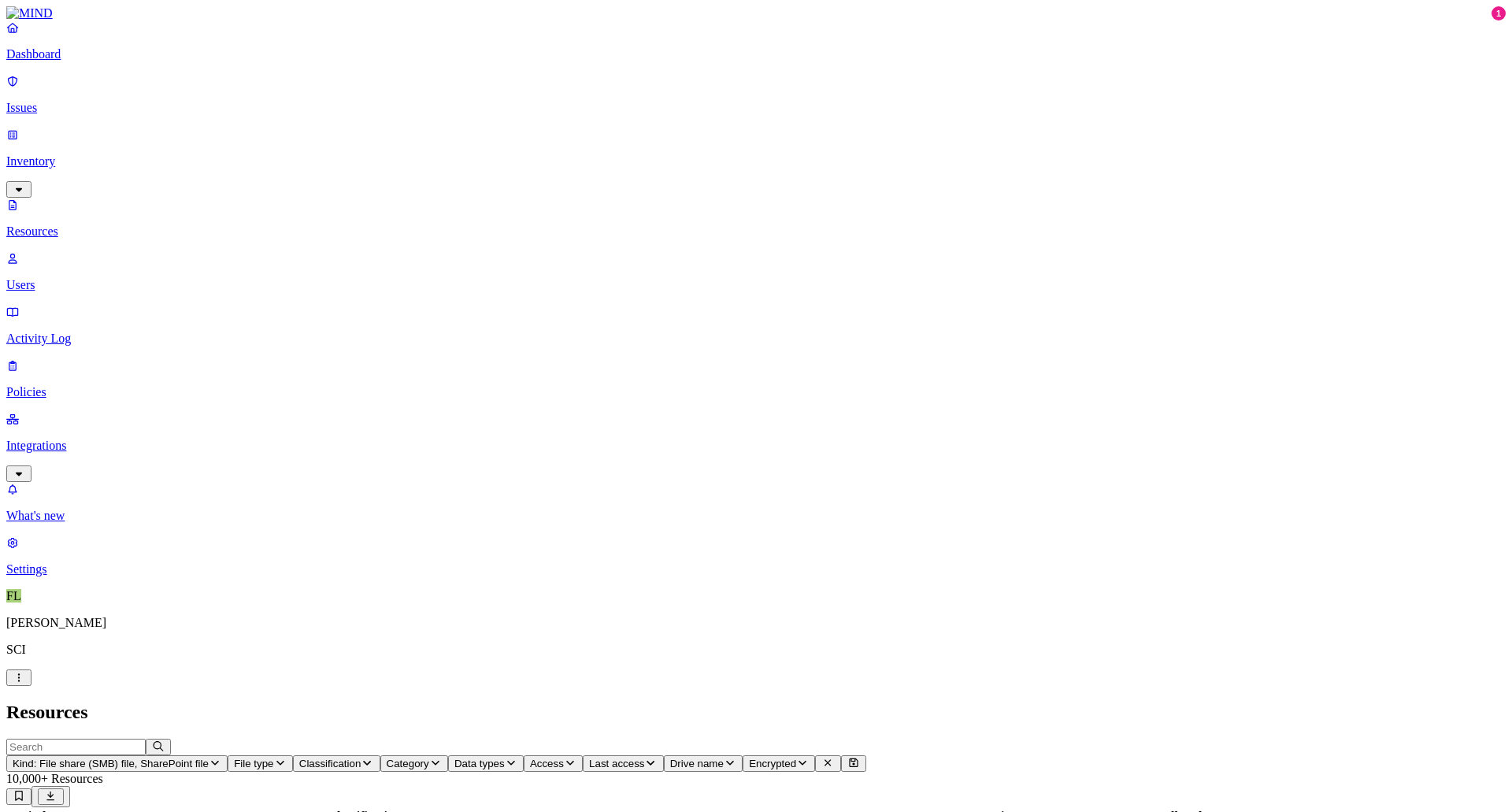
click at [743, 756] on button "Drive name" at bounding box center [703, 763] width 79 height 16
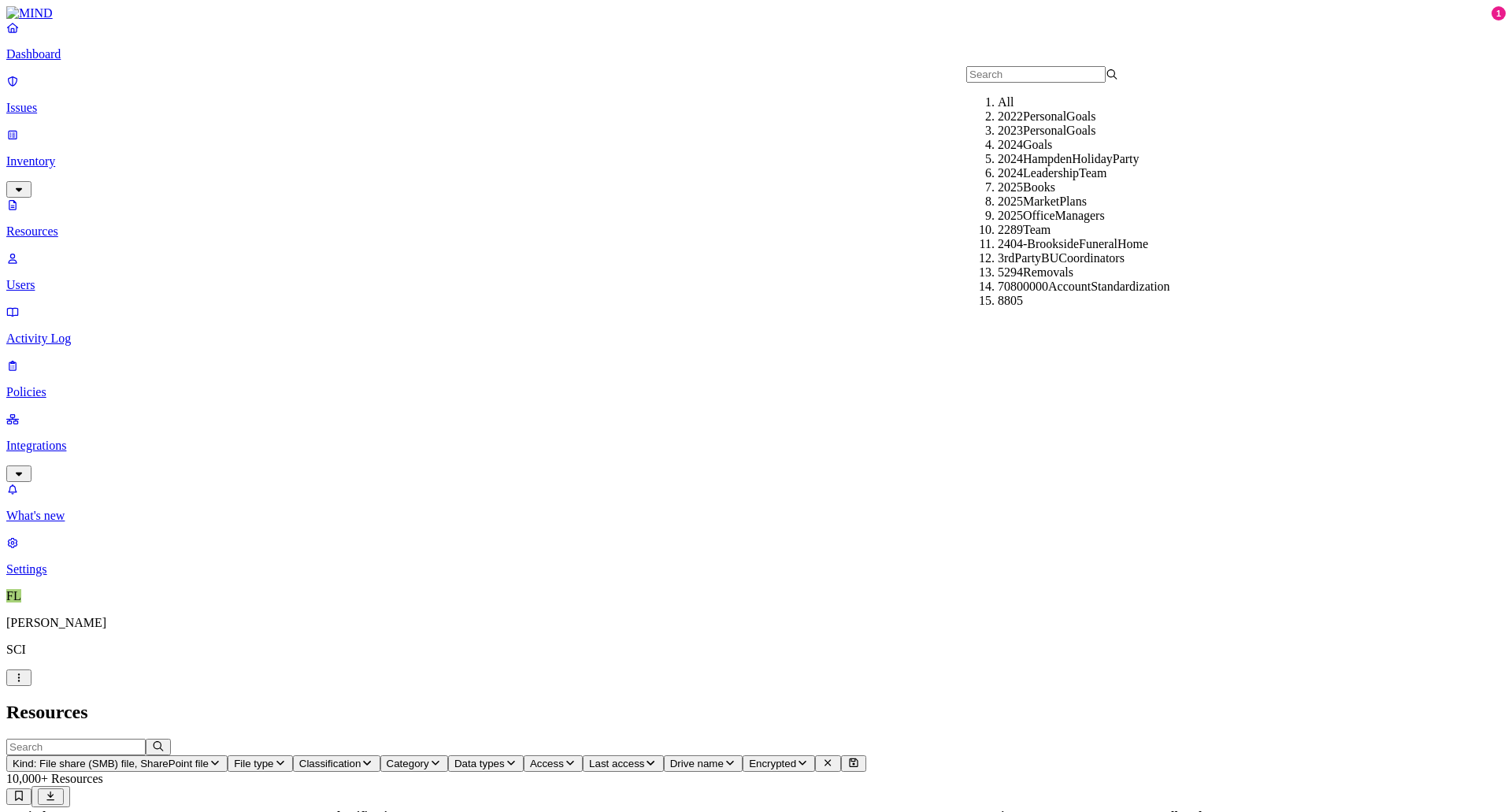
click at [737, 758] on icon "button" at bounding box center [730, 763] width 13 height 10
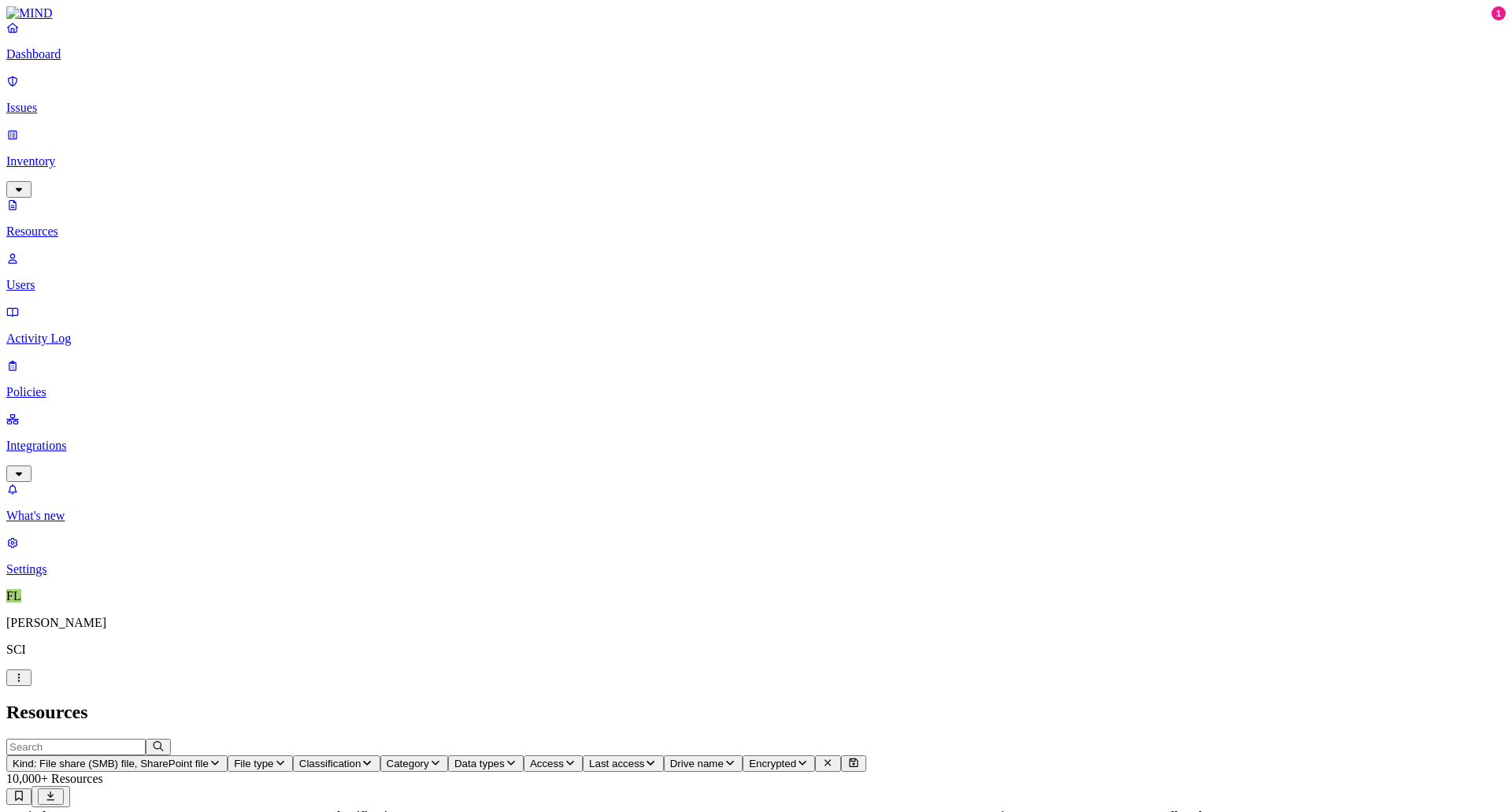
click at [949, 702] on h2 "Resources" at bounding box center [756, 712] width 1500 height 21
click at [724, 758] on span "Drive name" at bounding box center [697, 764] width 54 height 12
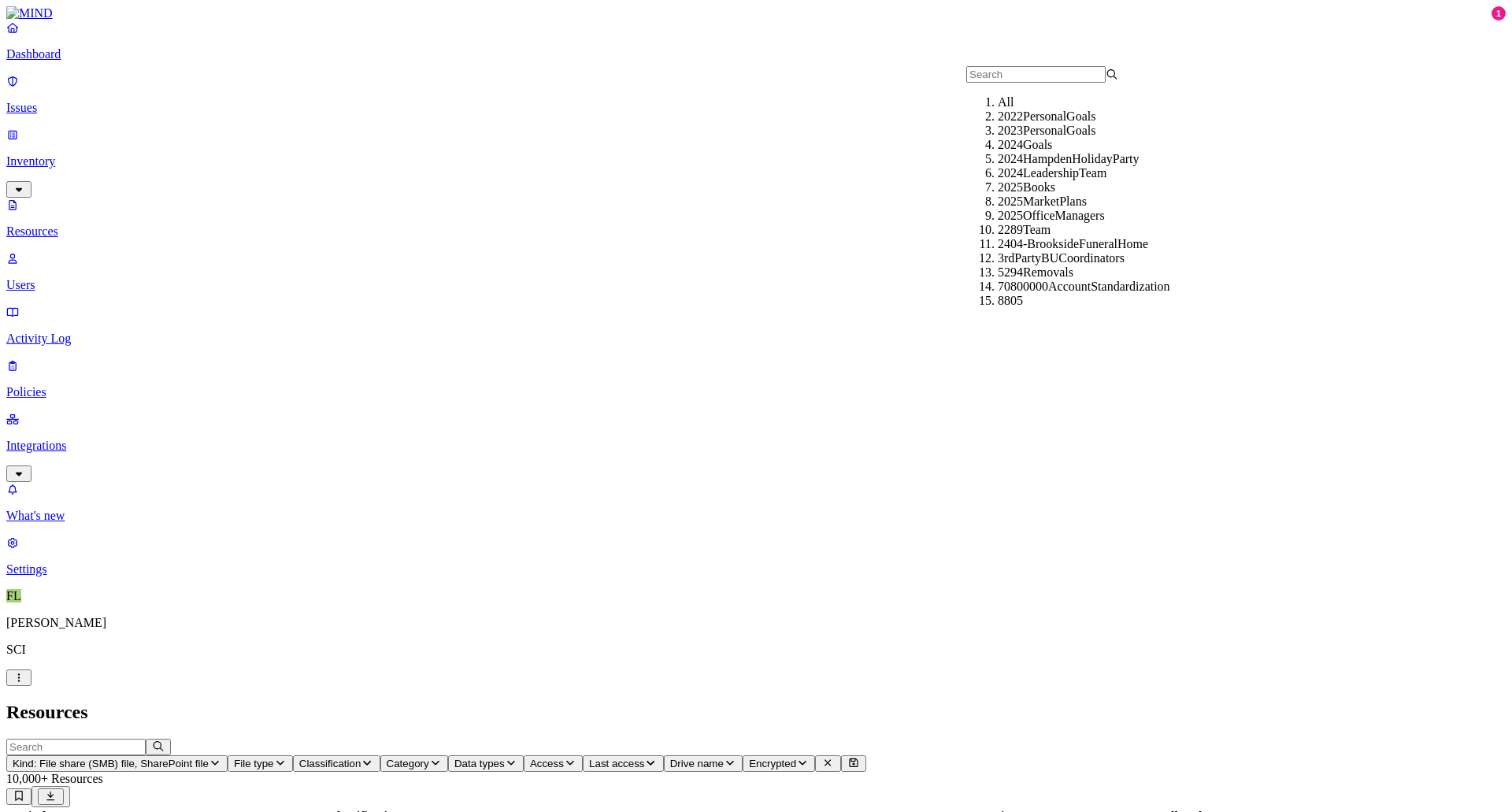
click at [988, 702] on div "Resources" at bounding box center [756, 712] width 1500 height 21
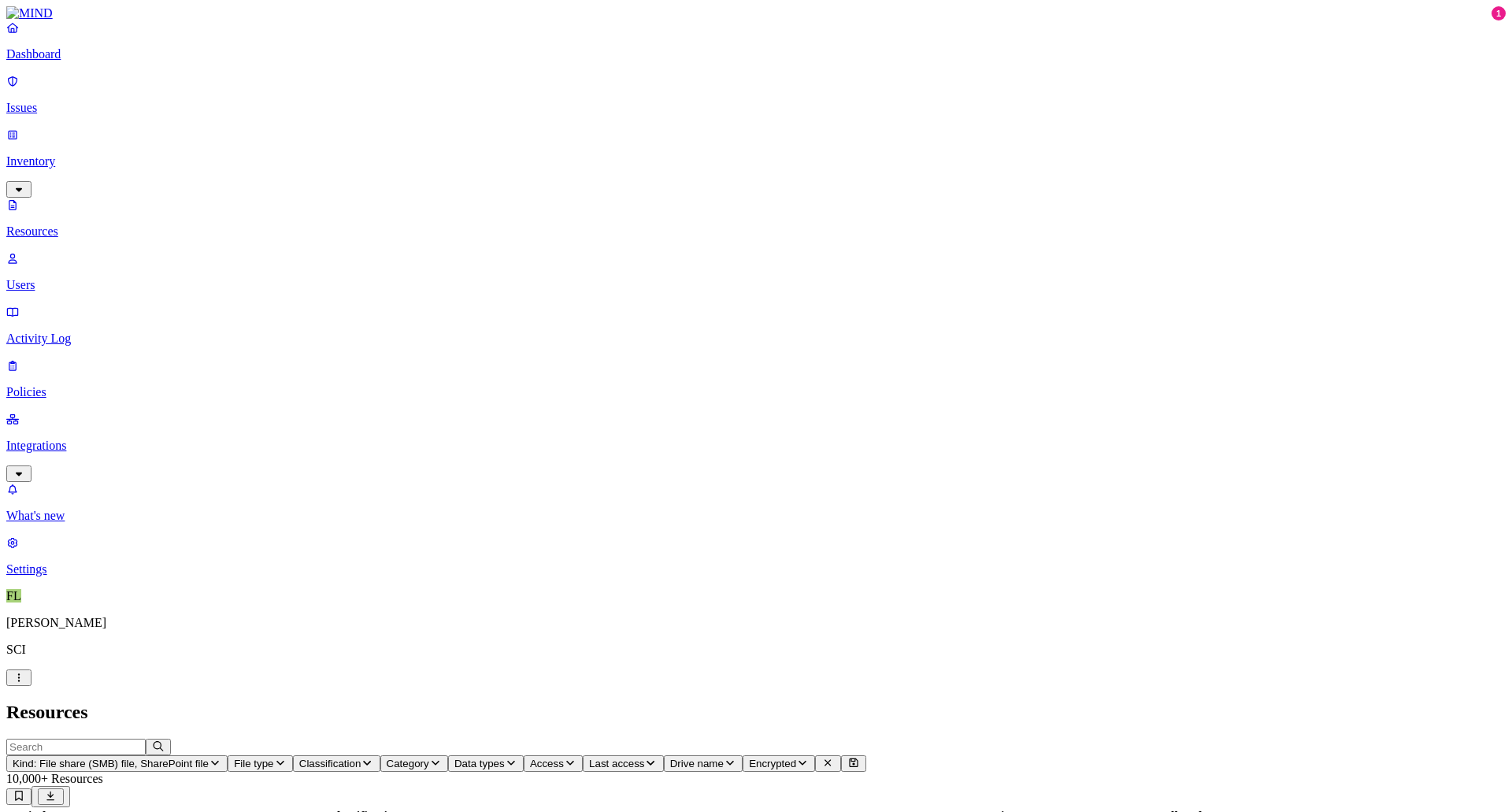
click at [209, 758] on span "Kind: File share (SMB) file, SharePoint file" at bounding box center [110, 764] width 196 height 12
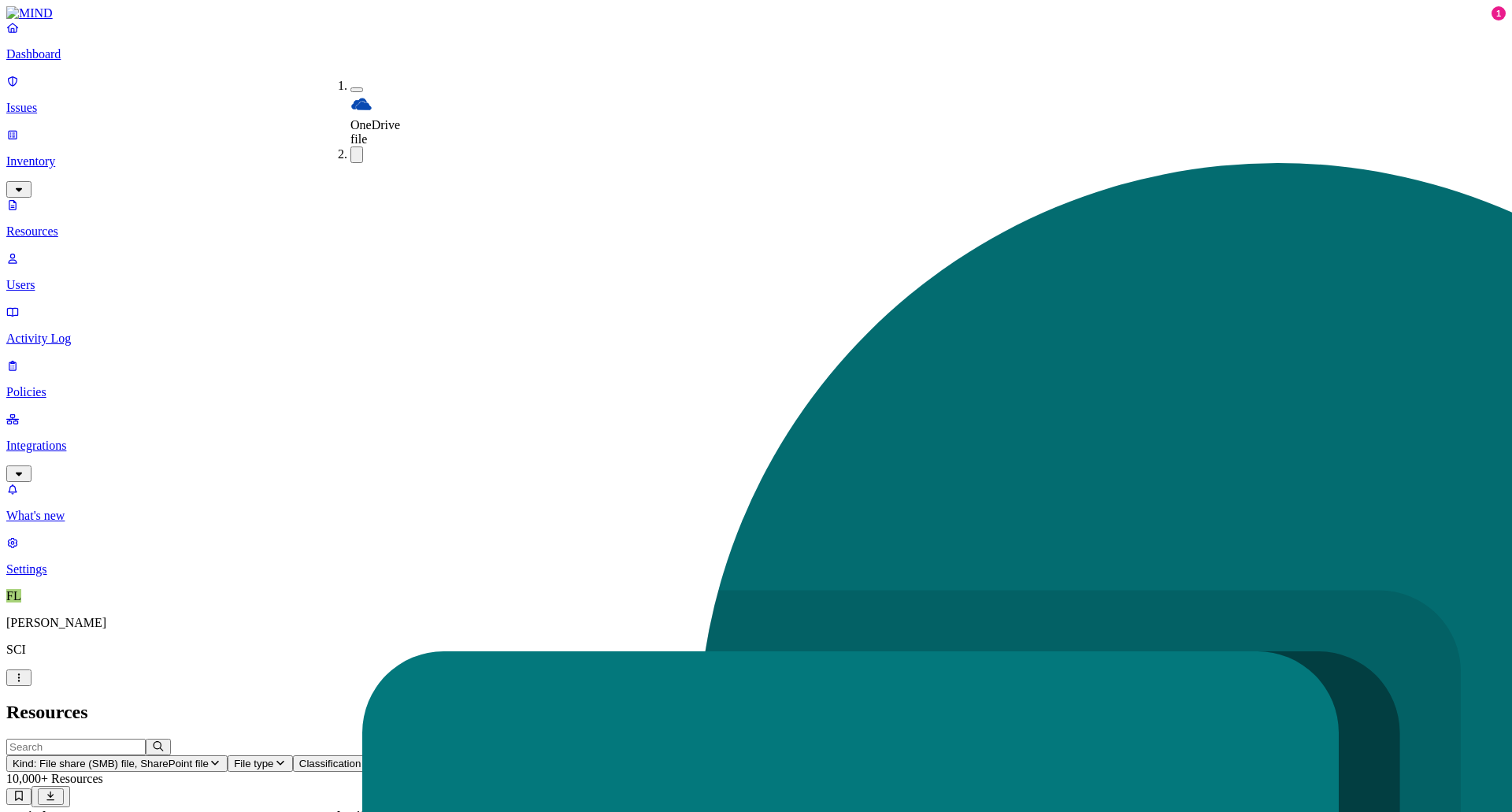
click at [481, 702] on h2 "Resources" at bounding box center [756, 712] width 1500 height 21
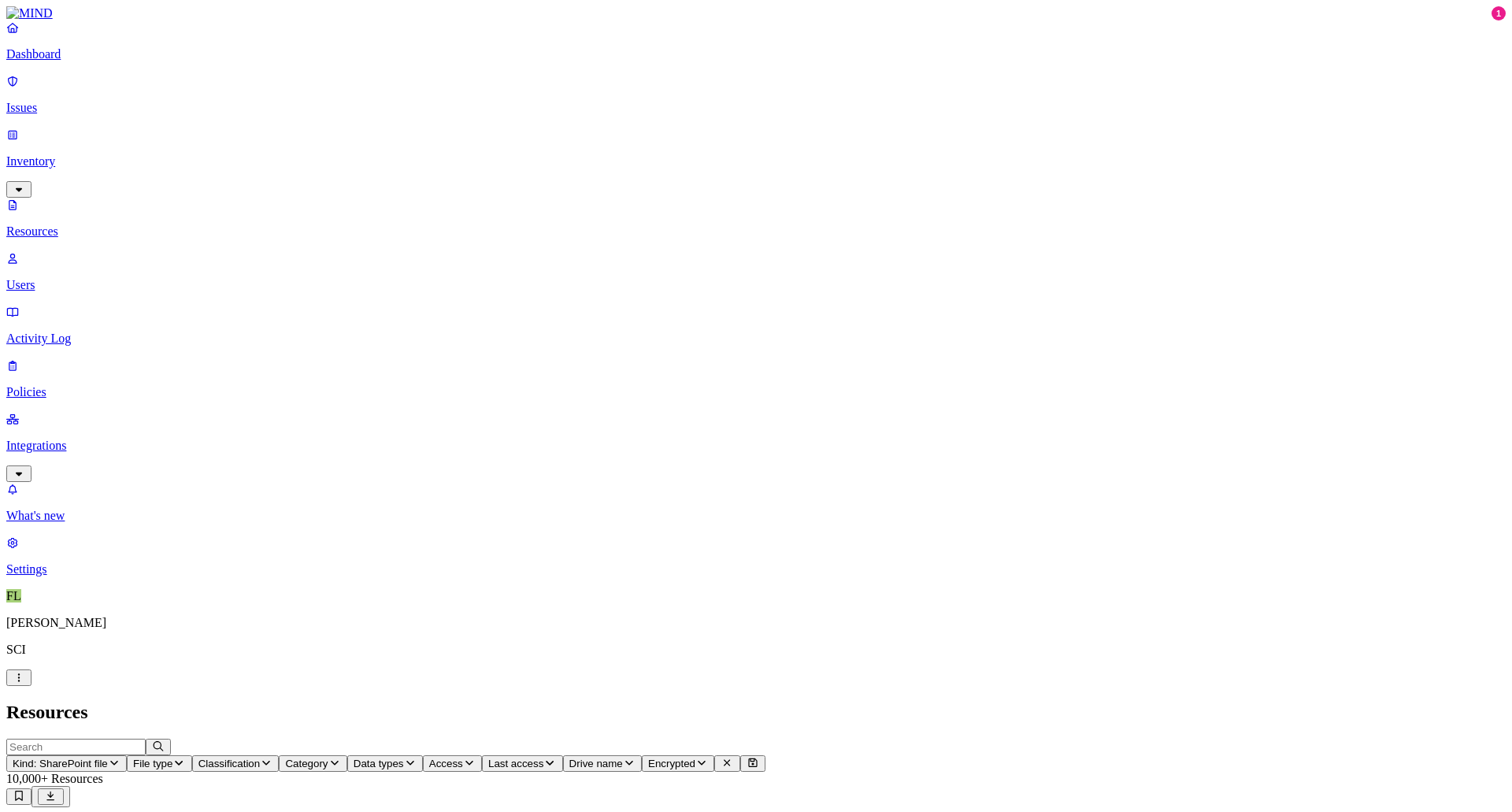
drag, startPoint x: 1356, startPoint y: 488, endPoint x: 1353, endPoint y: 478, distance: 10.4
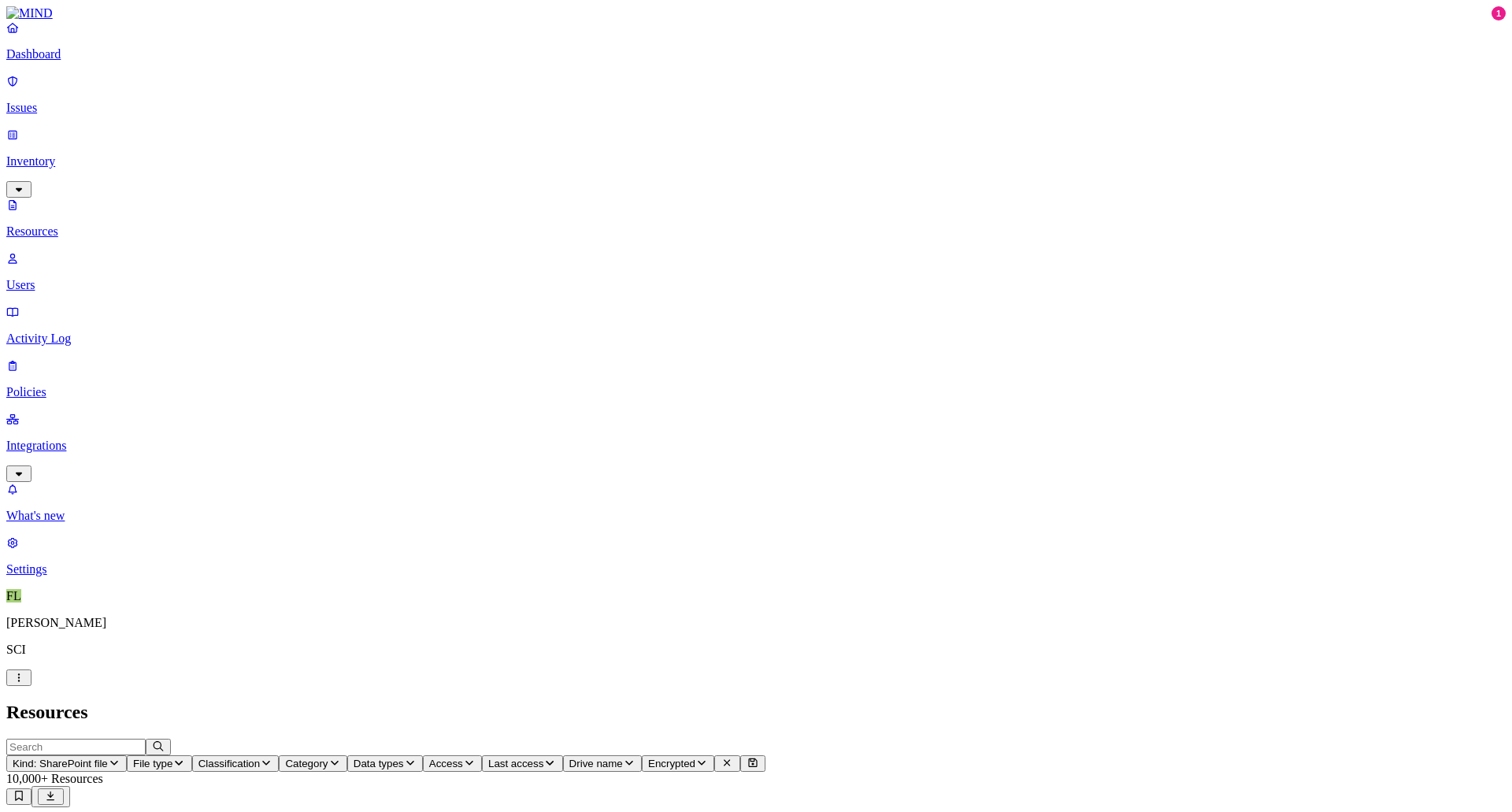
click at [127, 756] on button "Kind: SharePoint file" at bounding box center [66, 763] width 121 height 16
click at [108, 758] on span "Kind: SharePoint file" at bounding box center [60, 764] width 95 height 12
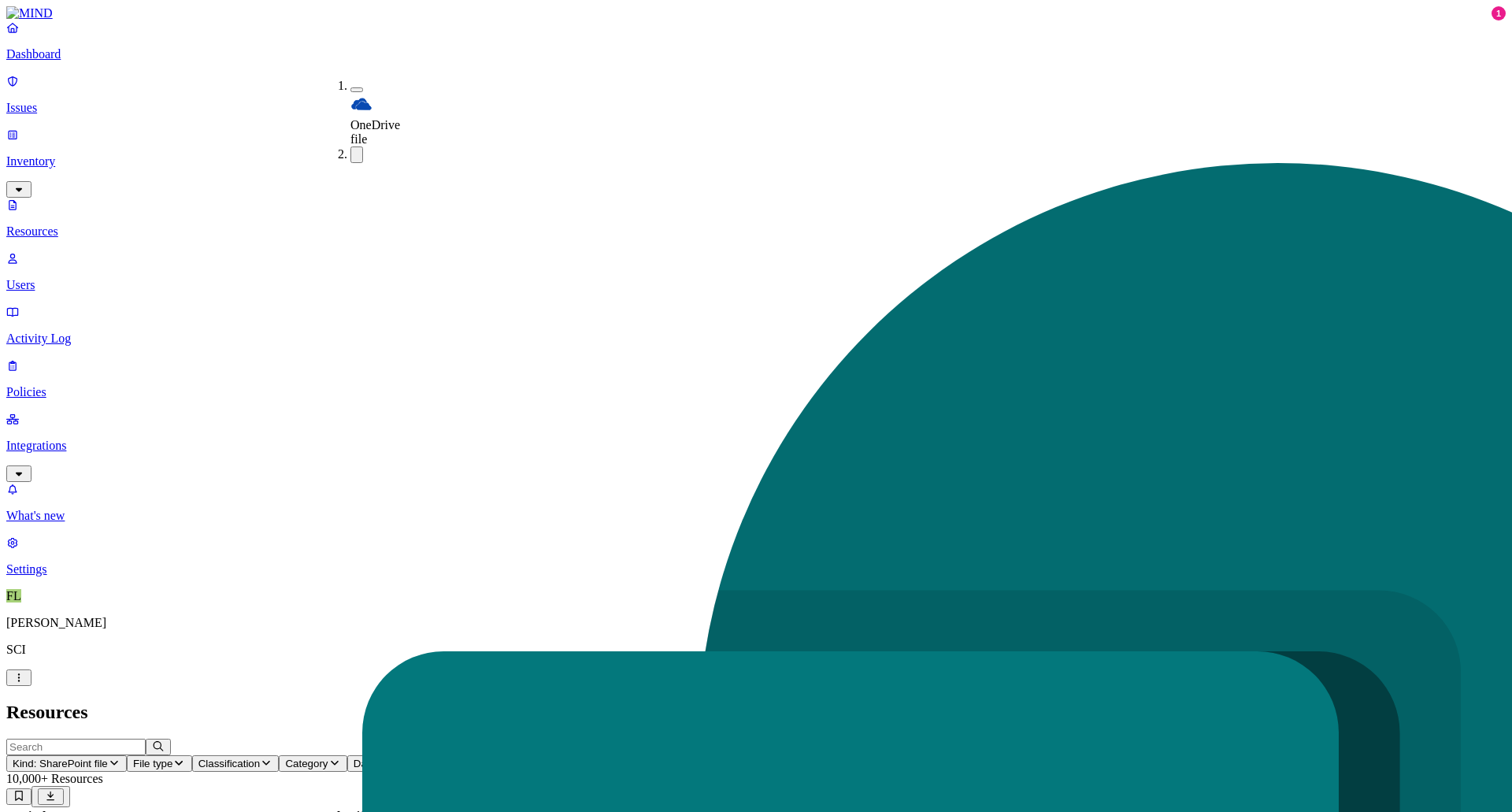
click at [351, 87] on button "button" at bounding box center [357, 90] width 13 height 5
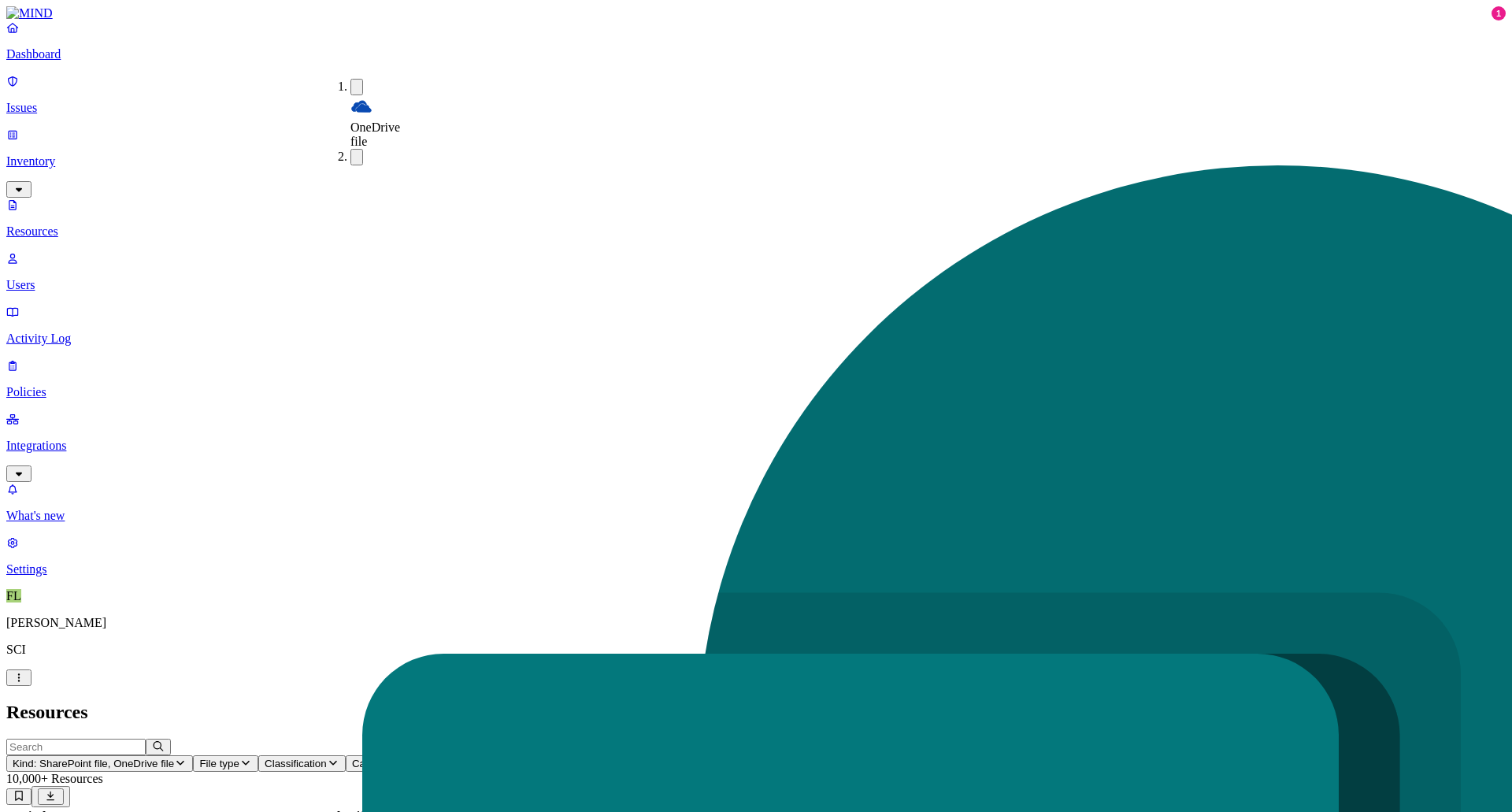
click at [421, 702] on h2 "Resources" at bounding box center [756, 712] width 1500 height 21
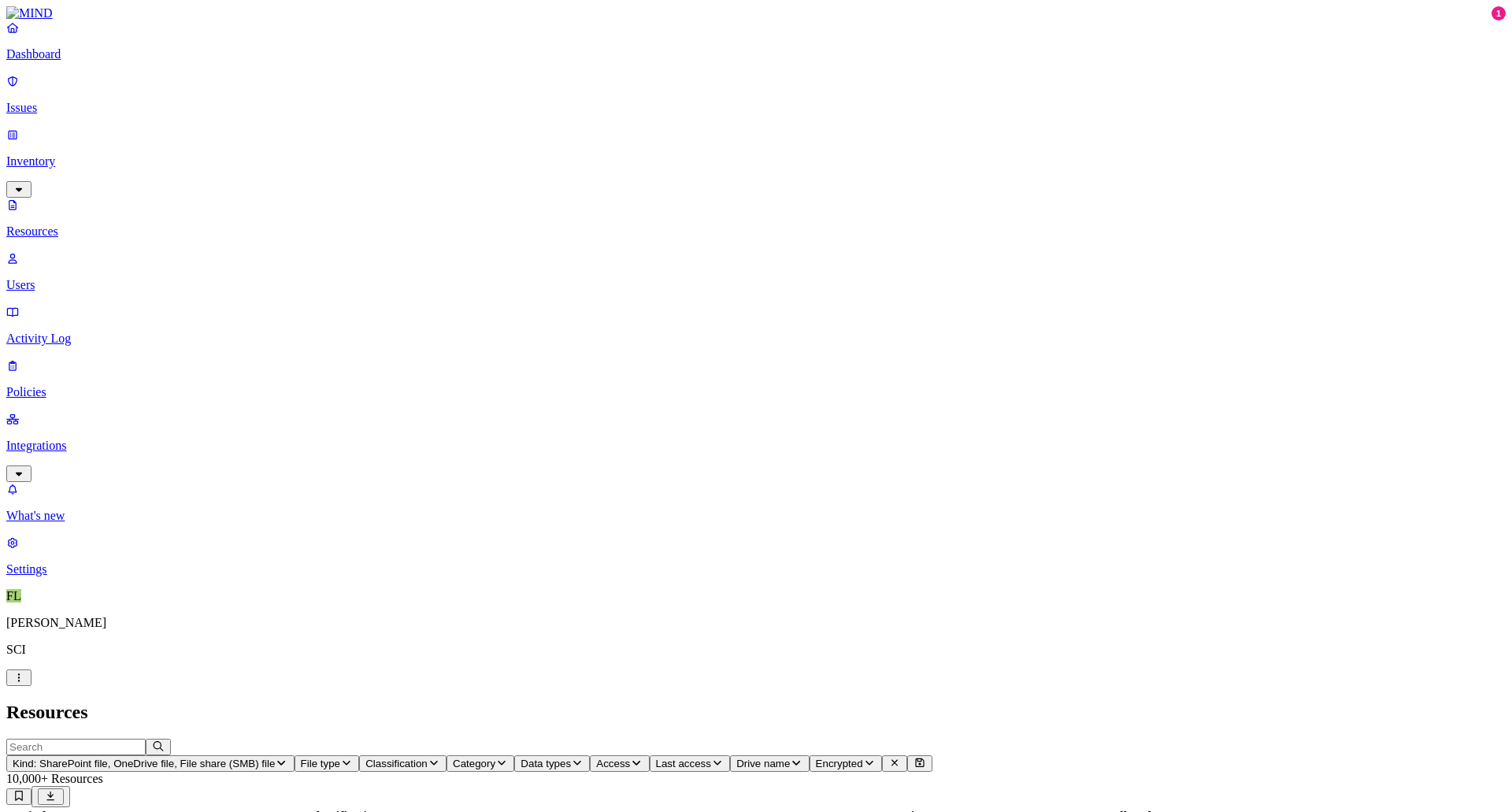
click at [294, 756] on button "Kind: SharePoint file, OneDrive file, File share (SMB) file" at bounding box center [150, 763] width 288 height 16
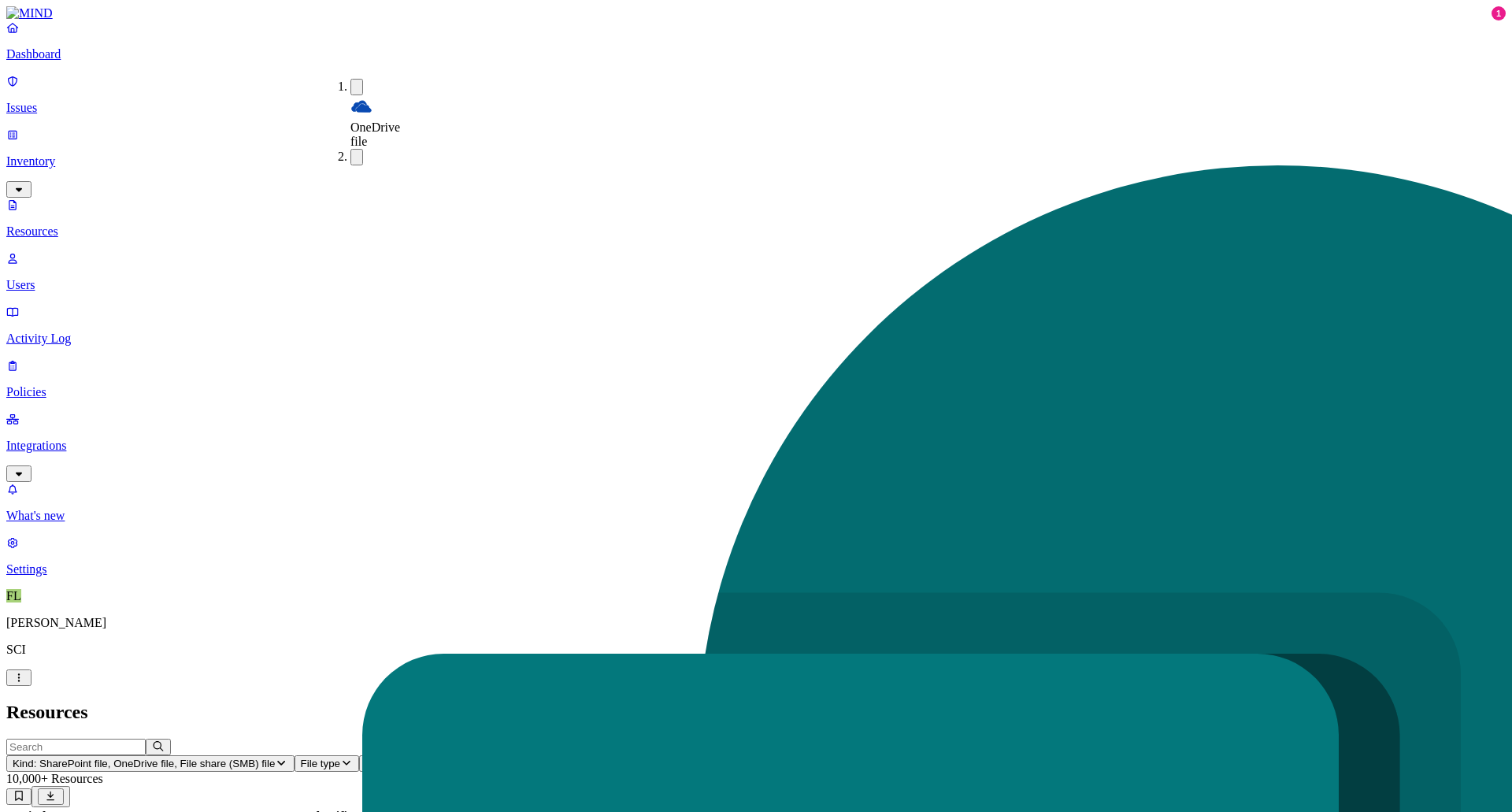
click at [351, 87] on button "button" at bounding box center [357, 86] width 13 height 16
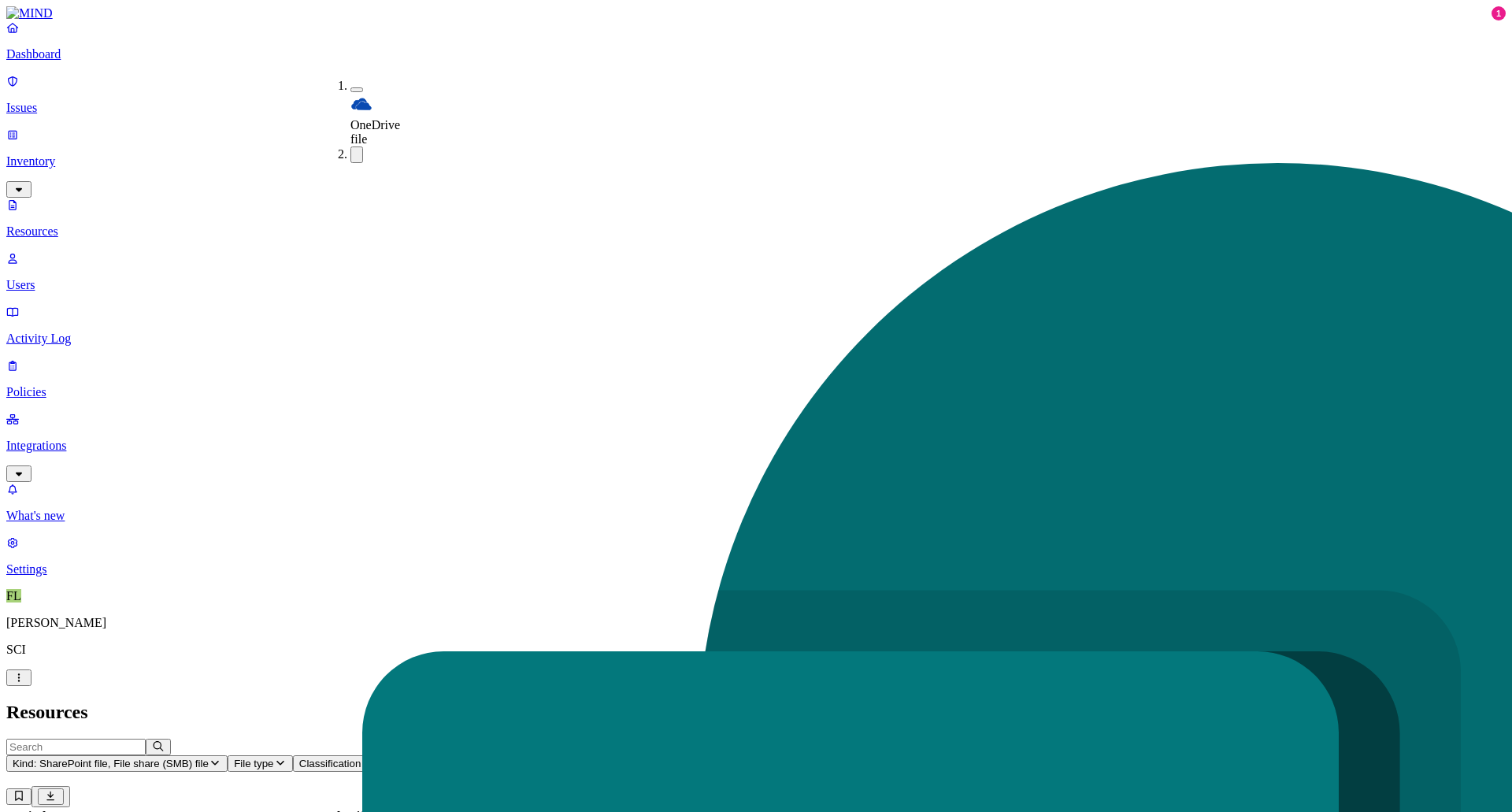
click at [351, 146] on button "button" at bounding box center [357, 154] width 13 height 16
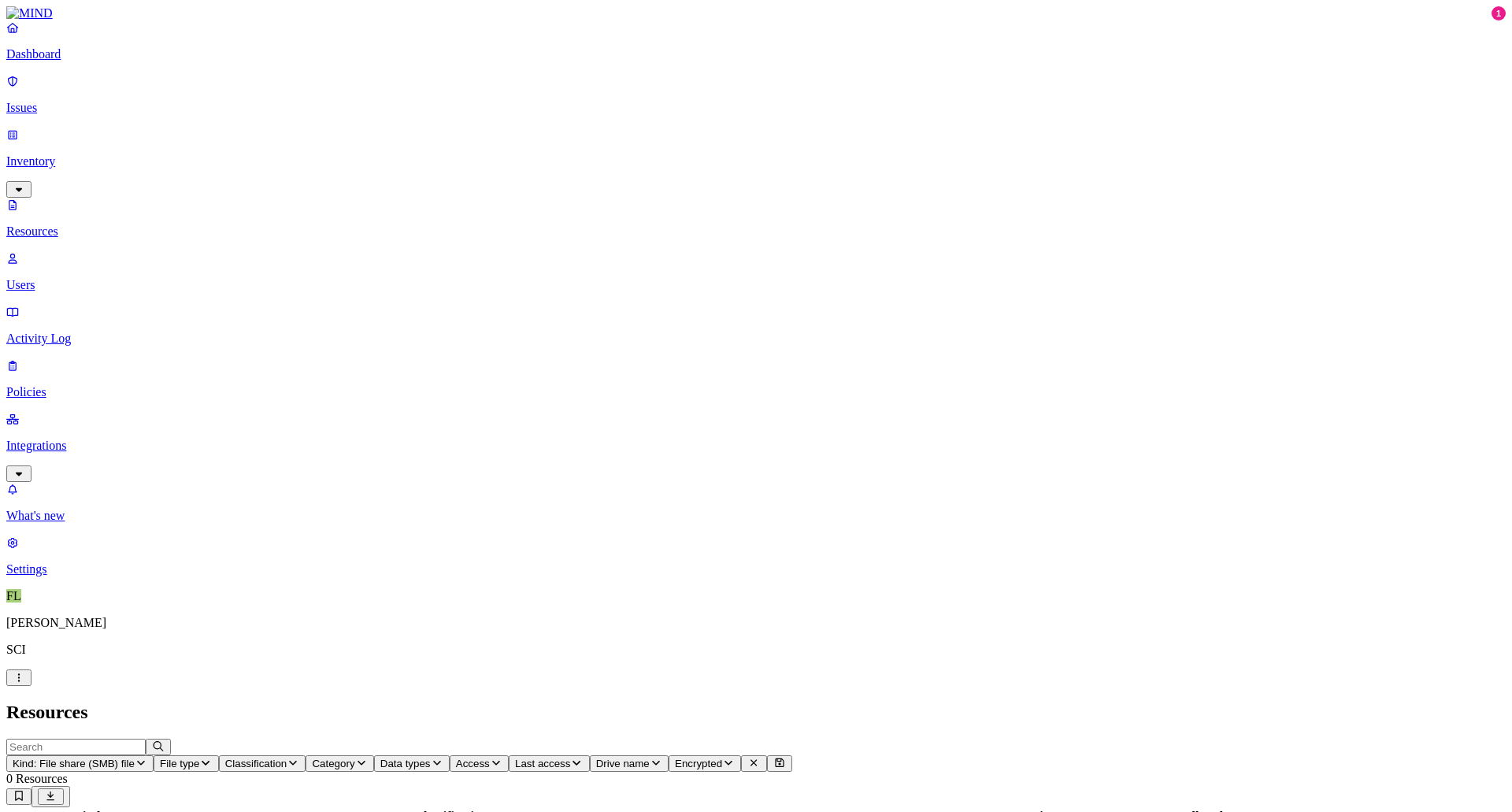
click at [59, 101] on p "Issues" at bounding box center [756, 108] width 1500 height 15
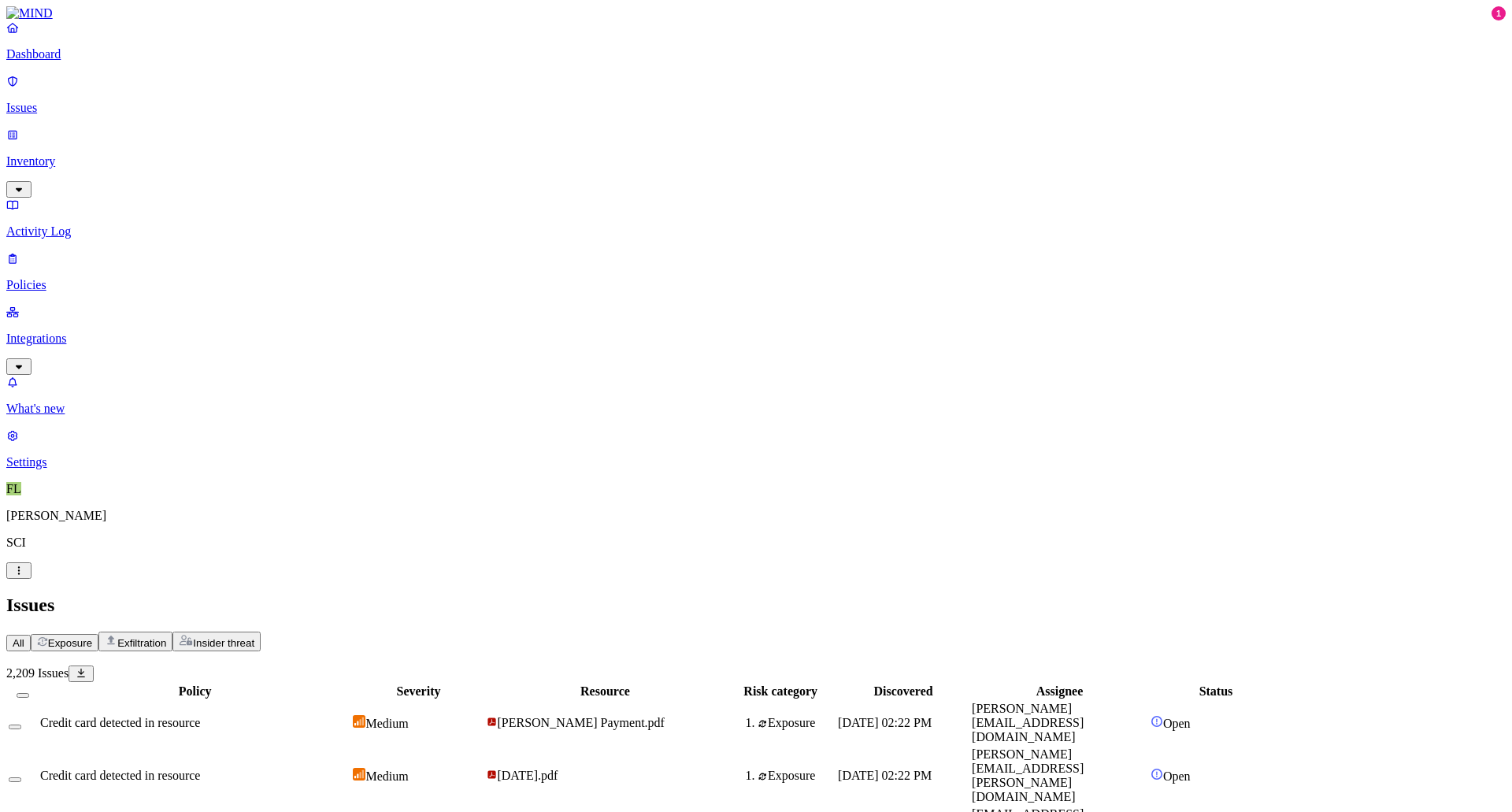
click at [48, 332] on p "Integrations" at bounding box center [756, 339] width 1500 height 15
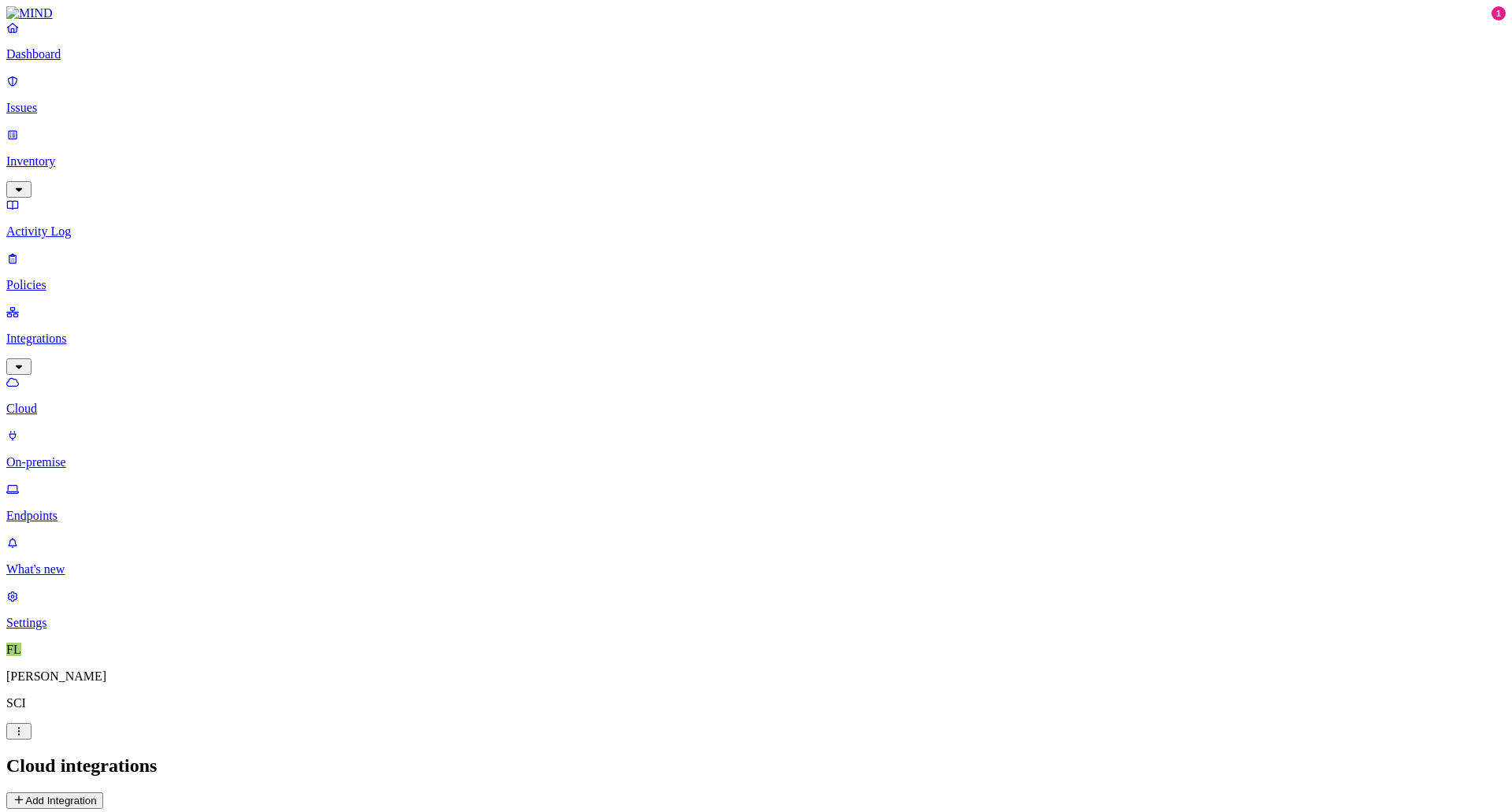
click at [53, 332] on p "Integrations" at bounding box center [756, 339] width 1500 height 15
click at [94, 455] on p "On-premise" at bounding box center [756, 462] width 1500 height 15
click at [83, 509] on p "Endpoints" at bounding box center [756, 516] width 1500 height 15
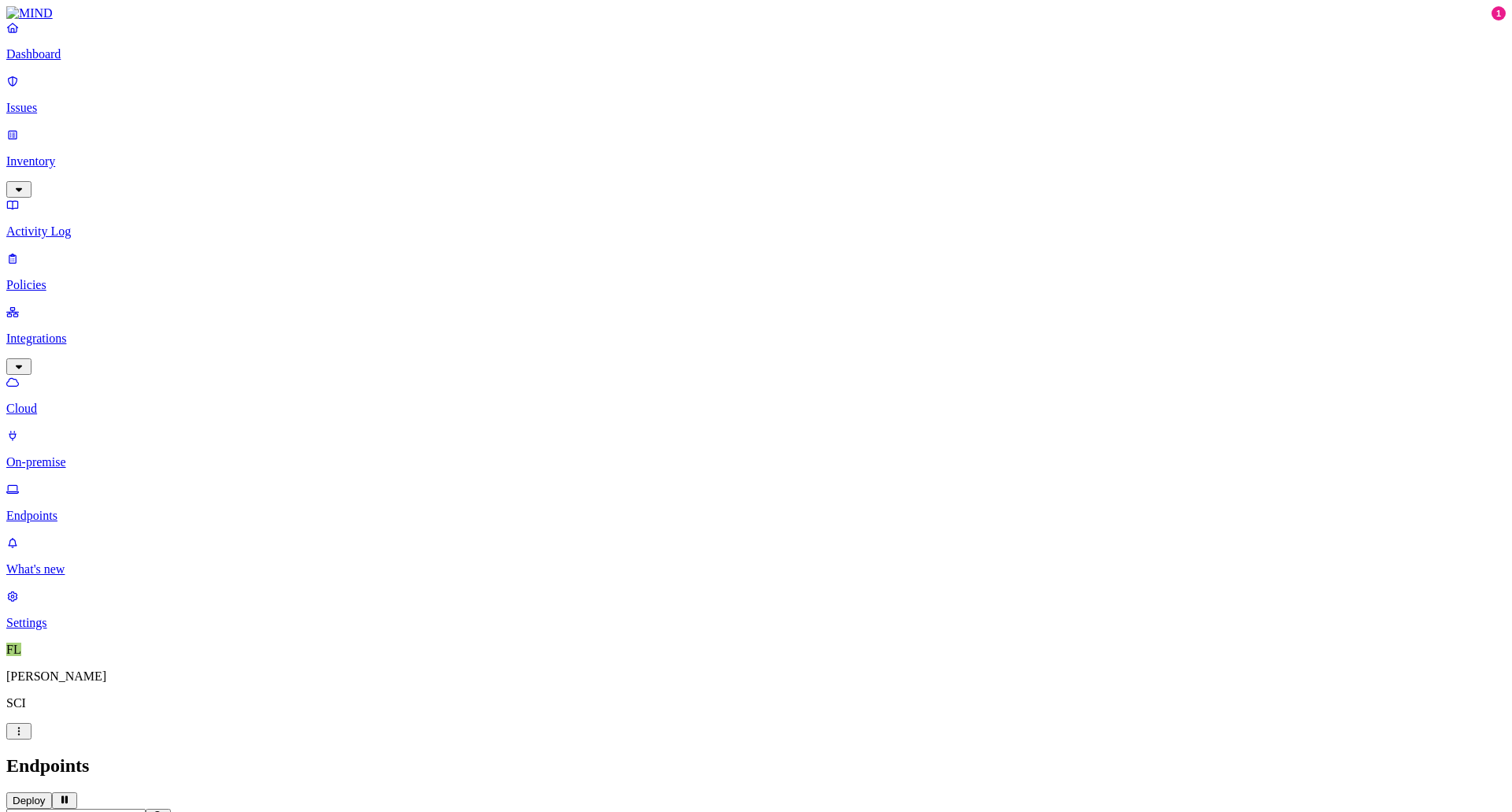
click at [74, 455] on p "On-premise" at bounding box center [756, 462] width 1500 height 15
click at [54, 375] on link "Cloud" at bounding box center [756, 395] width 1500 height 41
click at [45, 101] on p "Issues" at bounding box center [756, 108] width 1500 height 15
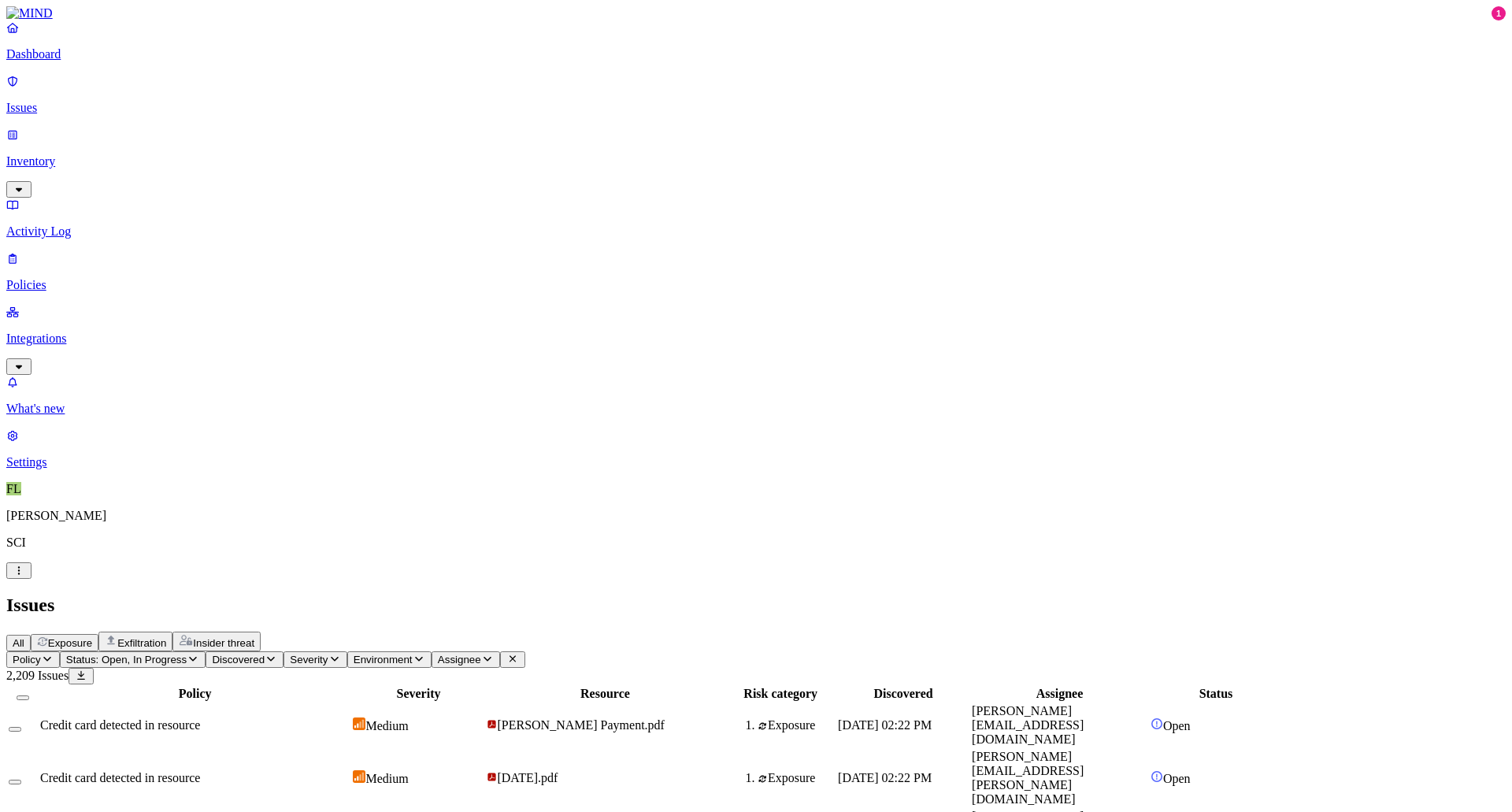
click at [58, 135] on link "Inventory" at bounding box center [756, 161] width 1500 height 68
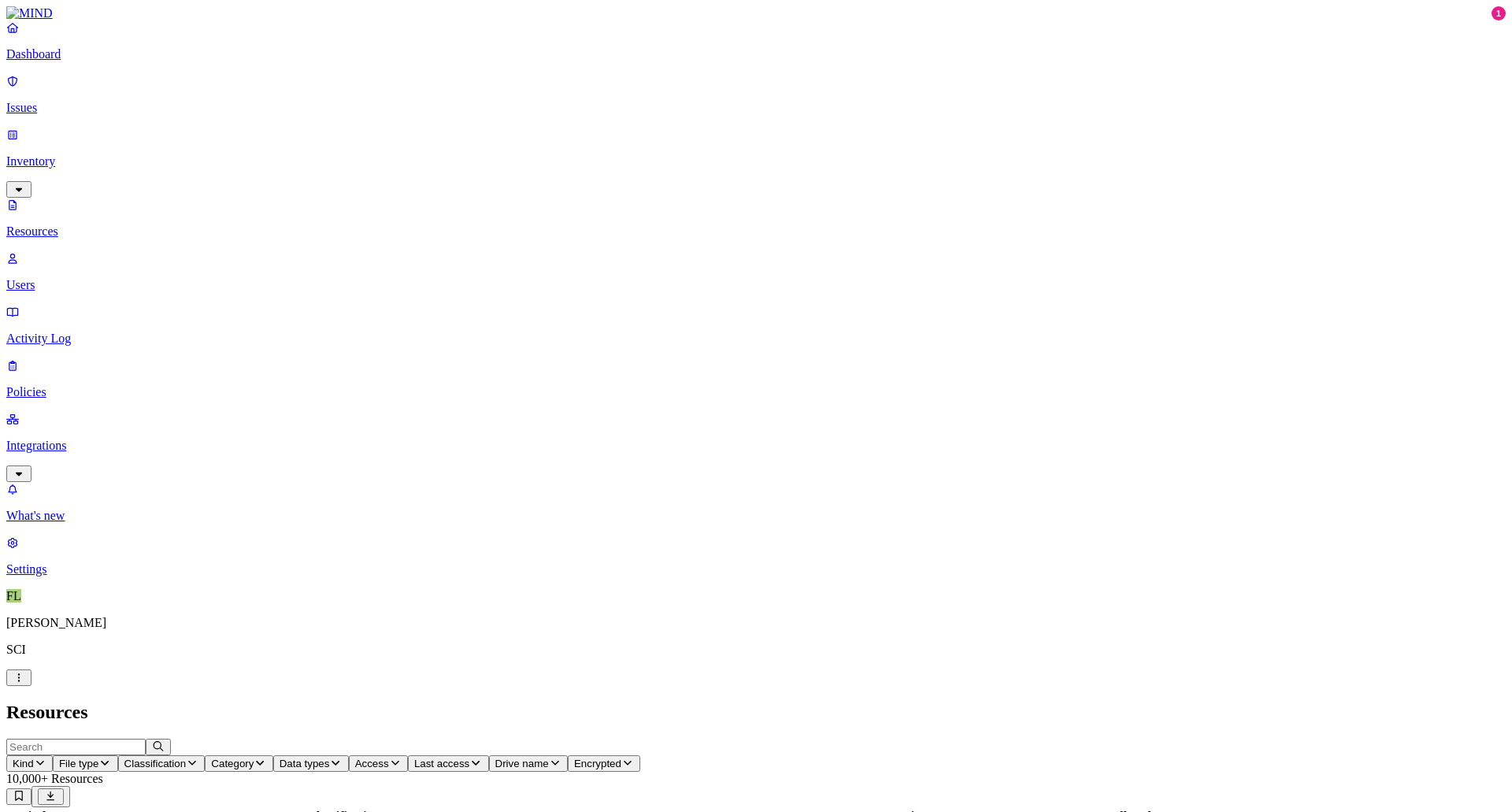
click at [98, 758] on span "File type" at bounding box center [79, 764] width 39 height 12
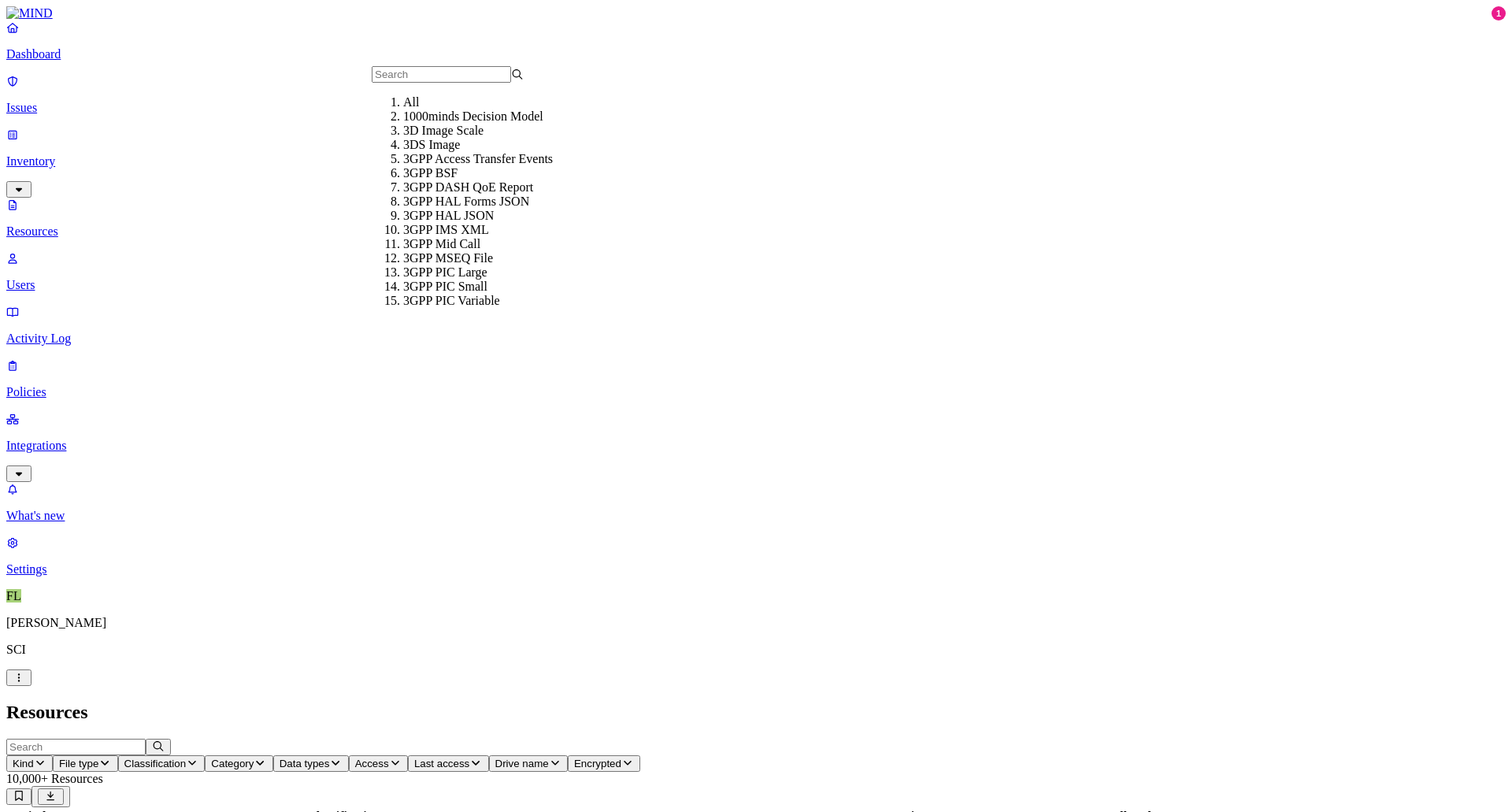
click at [46, 758] on icon "button" at bounding box center [40, 763] width 13 height 10
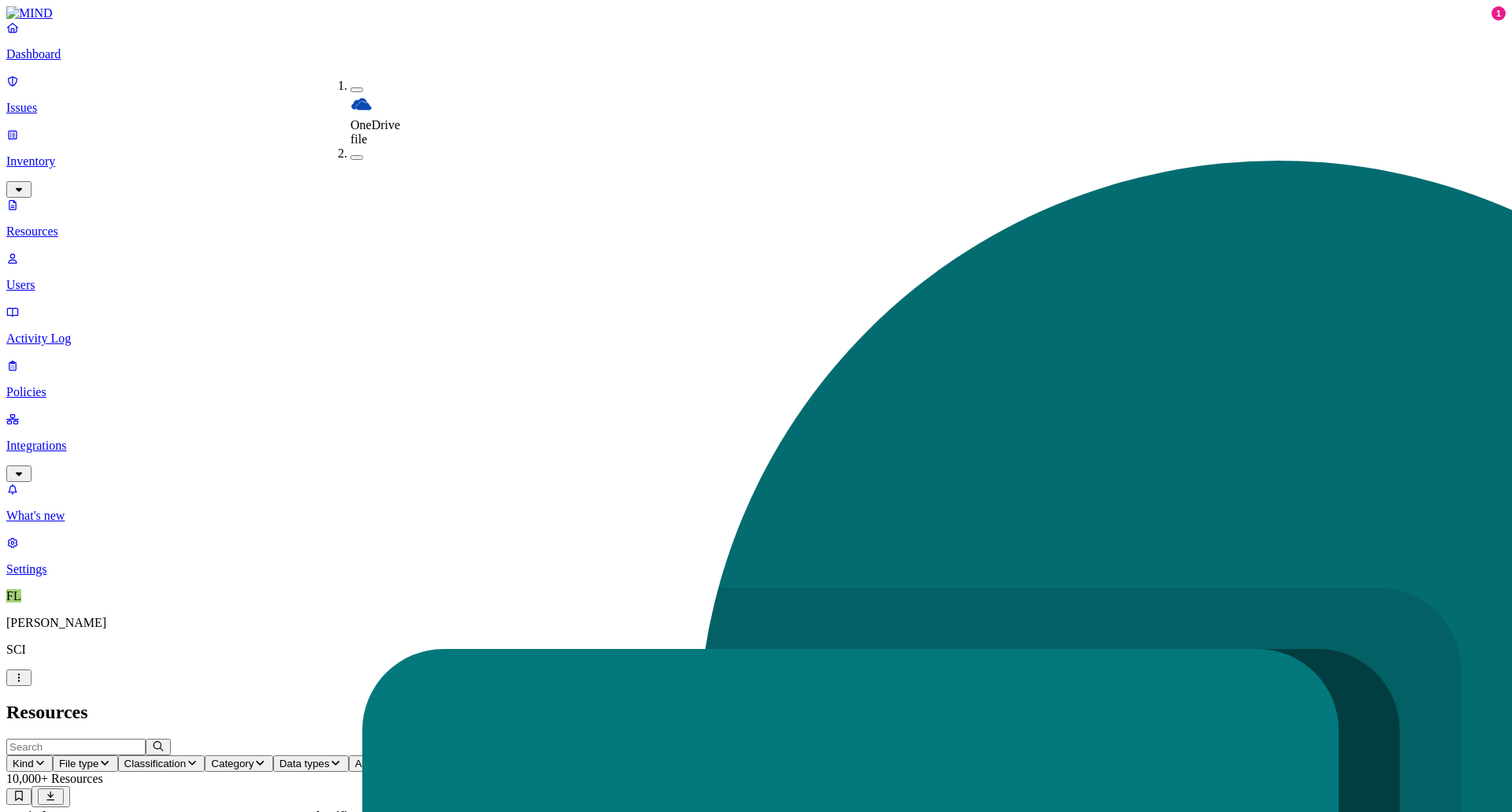
click at [452, 702] on h2 "Resources" at bounding box center [756, 712] width 1500 height 21
